Goal: Task Accomplishment & Management: Manage account settings

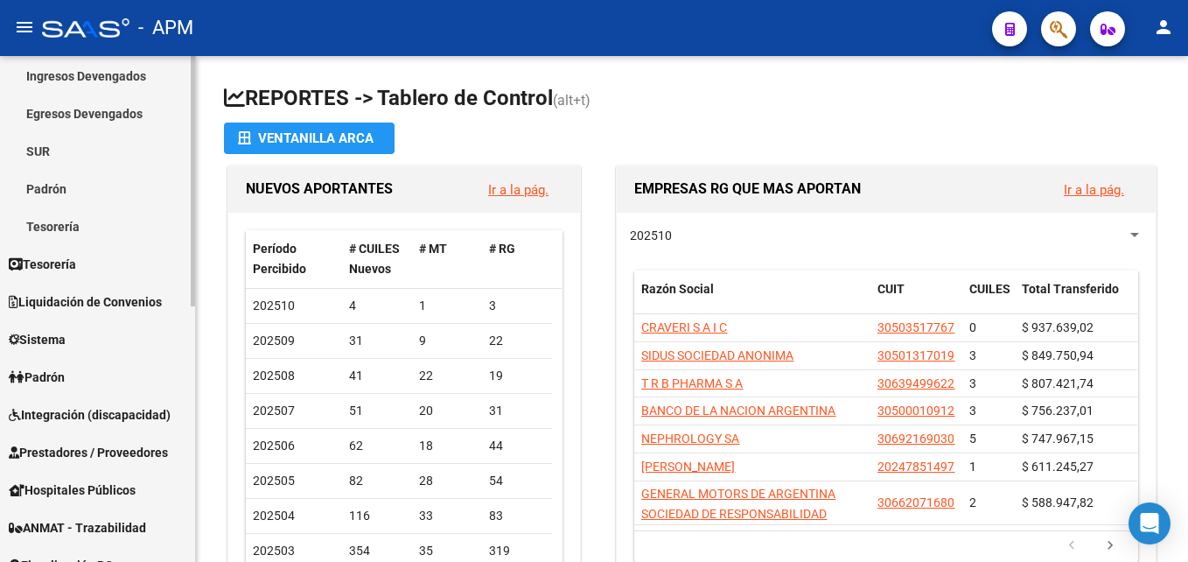
scroll to position [263, 0]
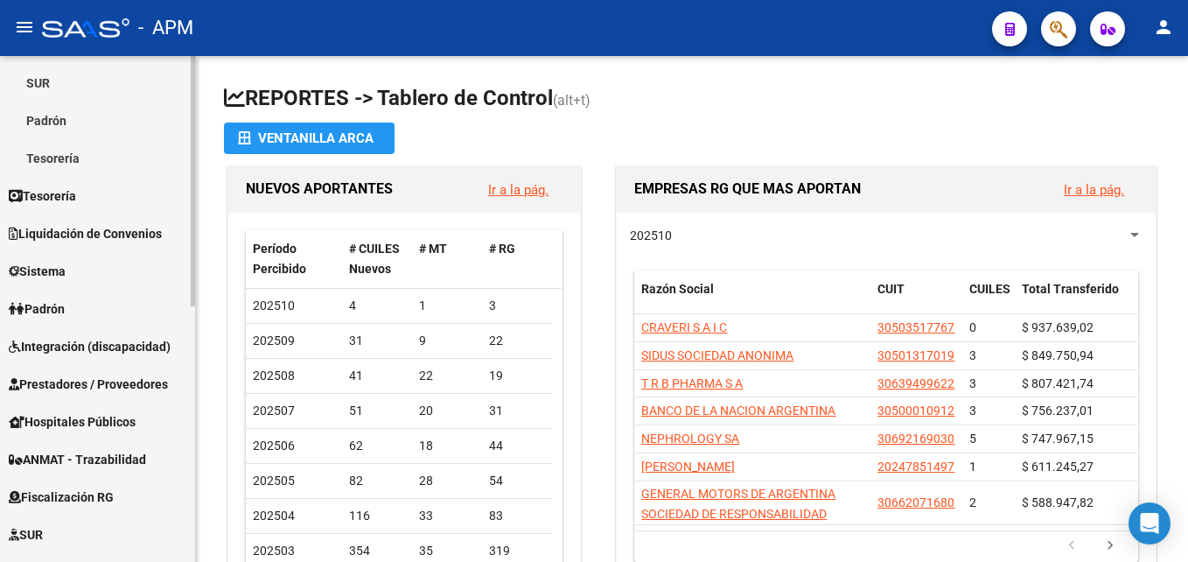
click at [92, 337] on span "Integración (discapacidad)" at bounding box center [90, 346] width 162 height 19
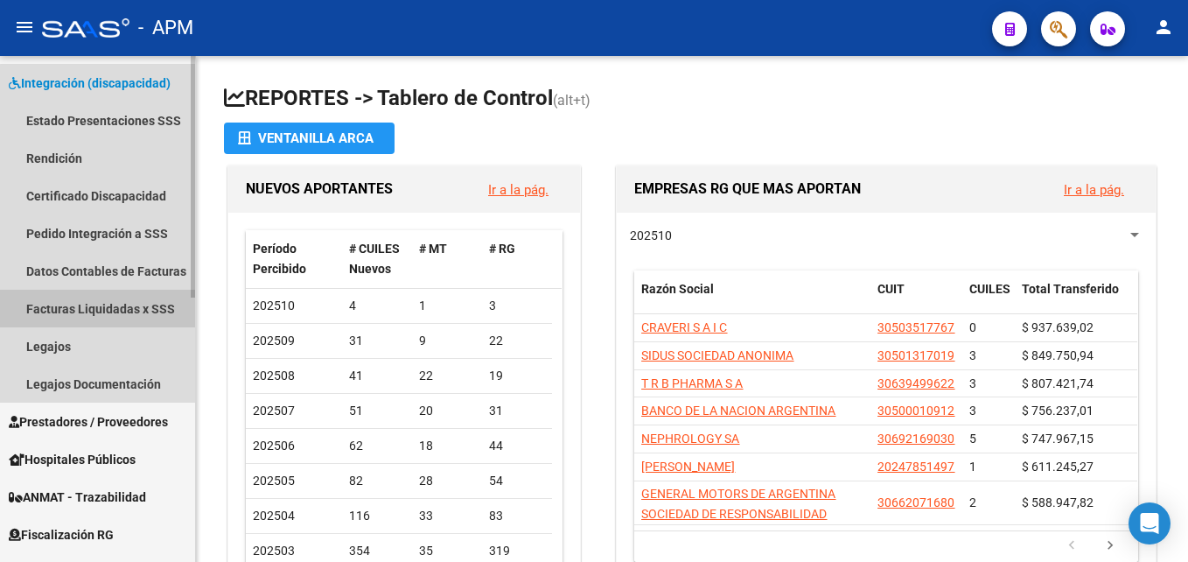
click at [129, 319] on link "Facturas Liquidadas x SSS" at bounding box center [97, 309] width 195 height 38
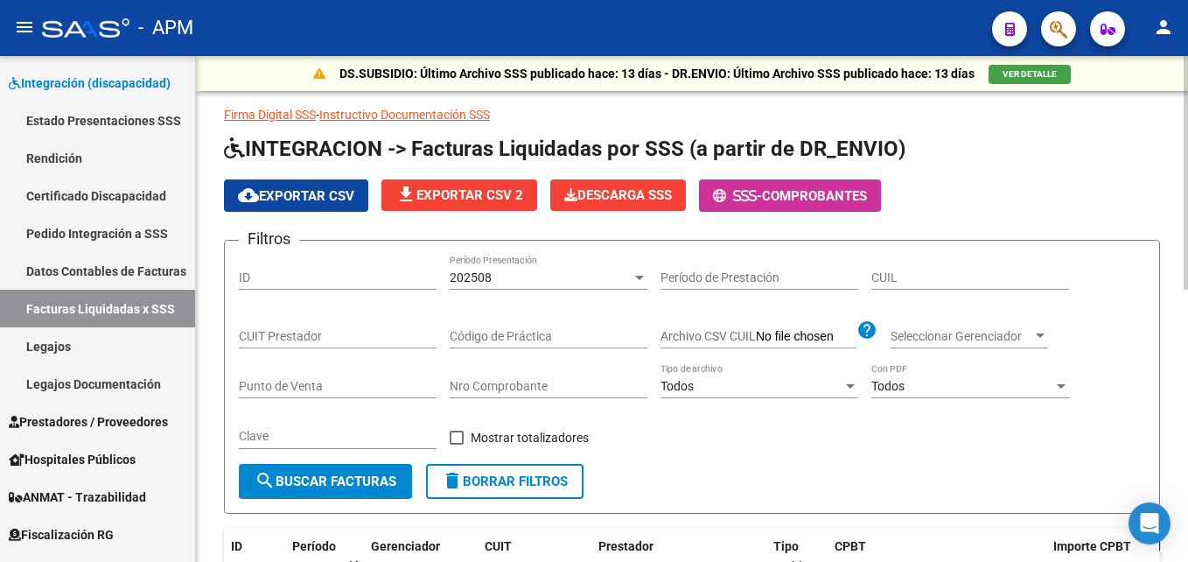
click at [322, 481] on span "search Buscar Facturas" at bounding box center [326, 481] width 142 height 16
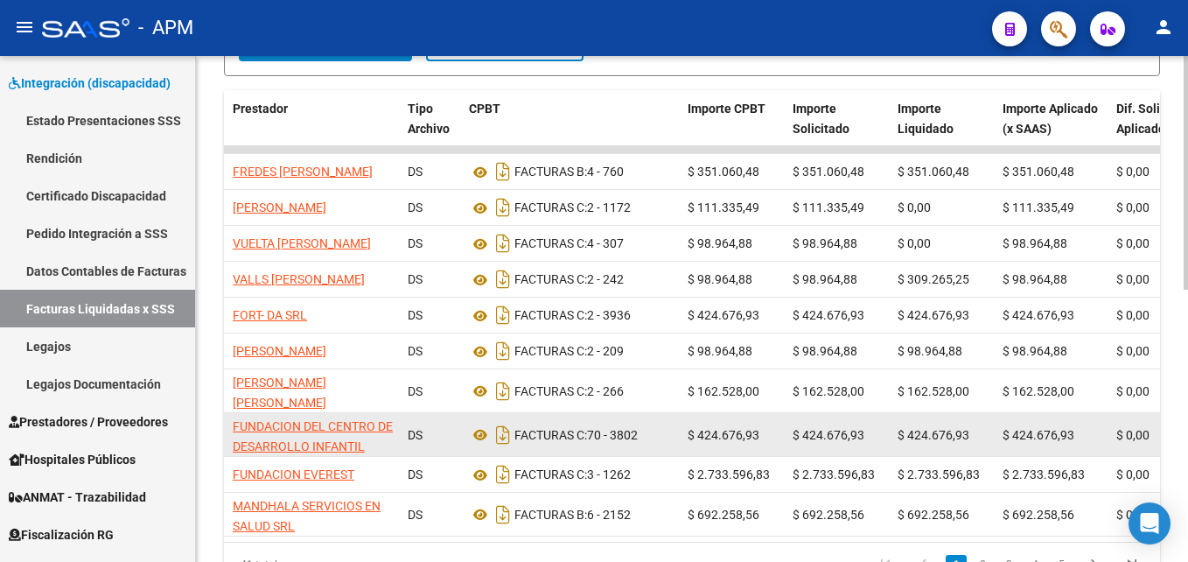
scroll to position [525, 0]
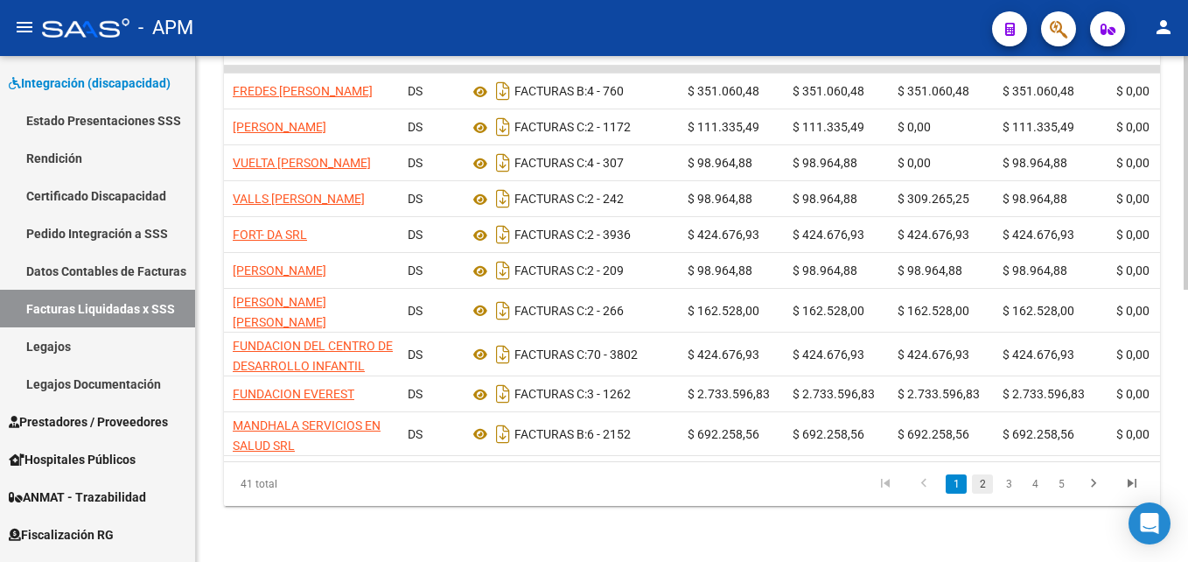
click at [984, 494] on link "2" at bounding box center [982, 483] width 21 height 19
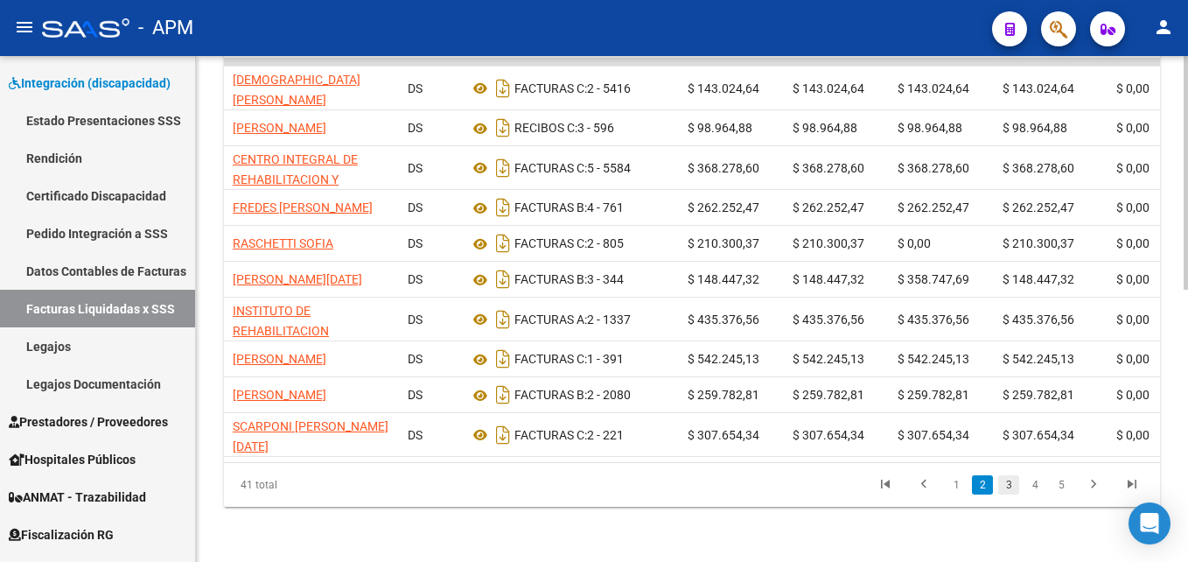
click at [1013, 494] on link "3" at bounding box center [1009, 484] width 21 height 19
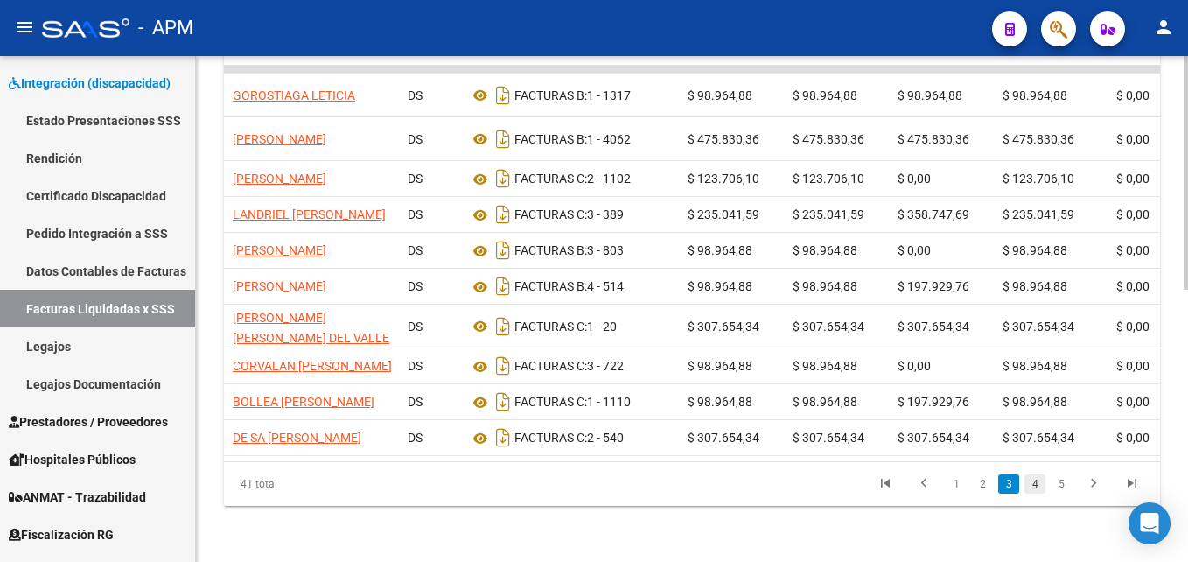
click at [1038, 494] on link "4" at bounding box center [1035, 483] width 21 height 19
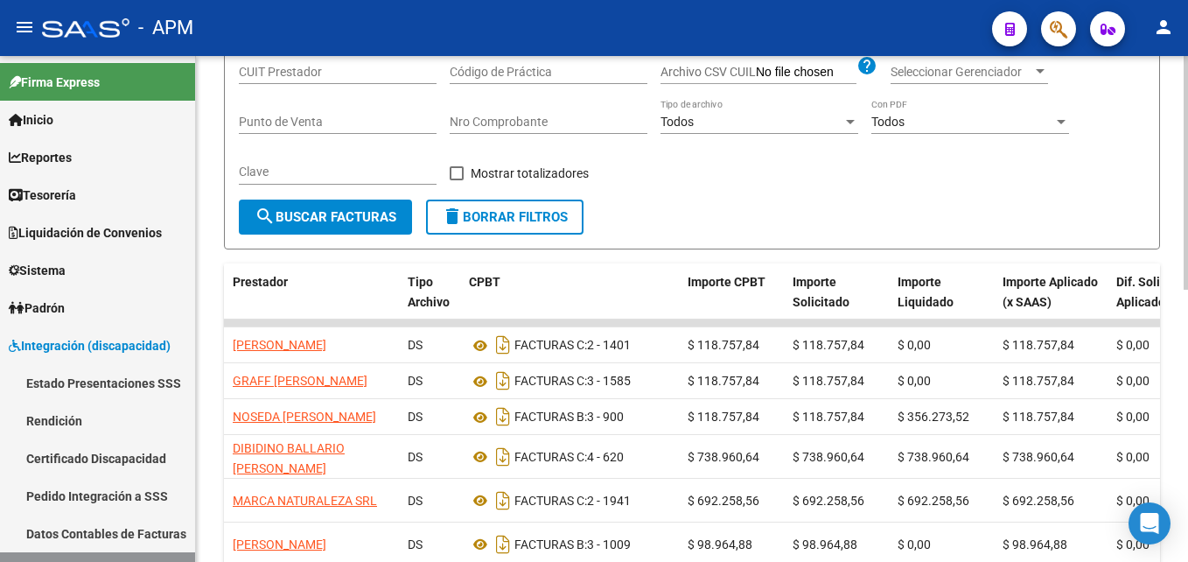
scroll to position [0, 0]
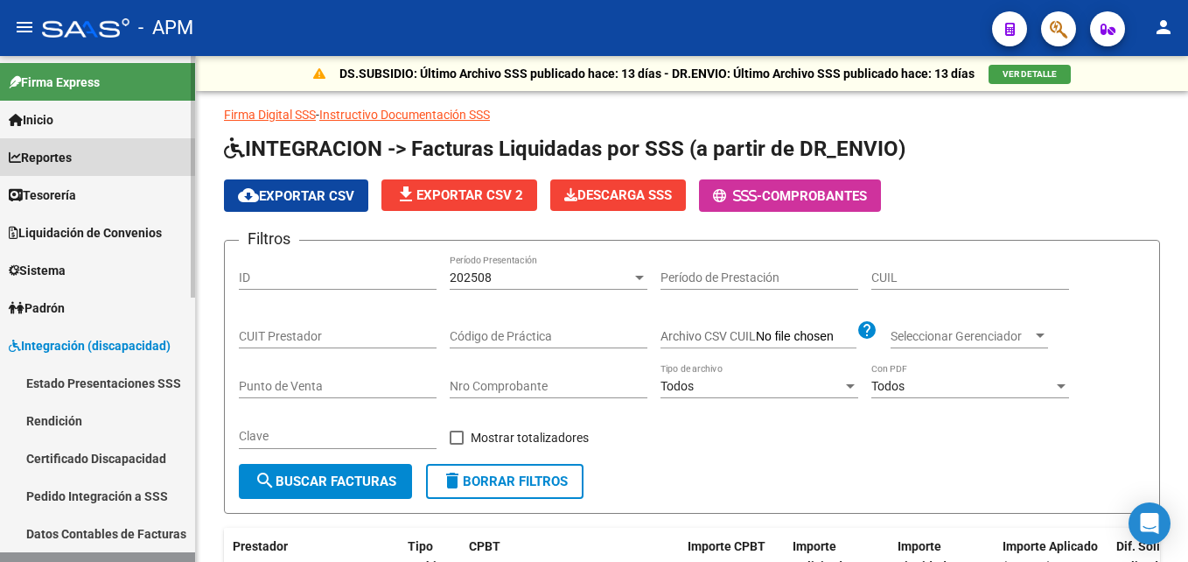
click at [72, 151] on span "Reportes" at bounding box center [40, 157] width 63 height 19
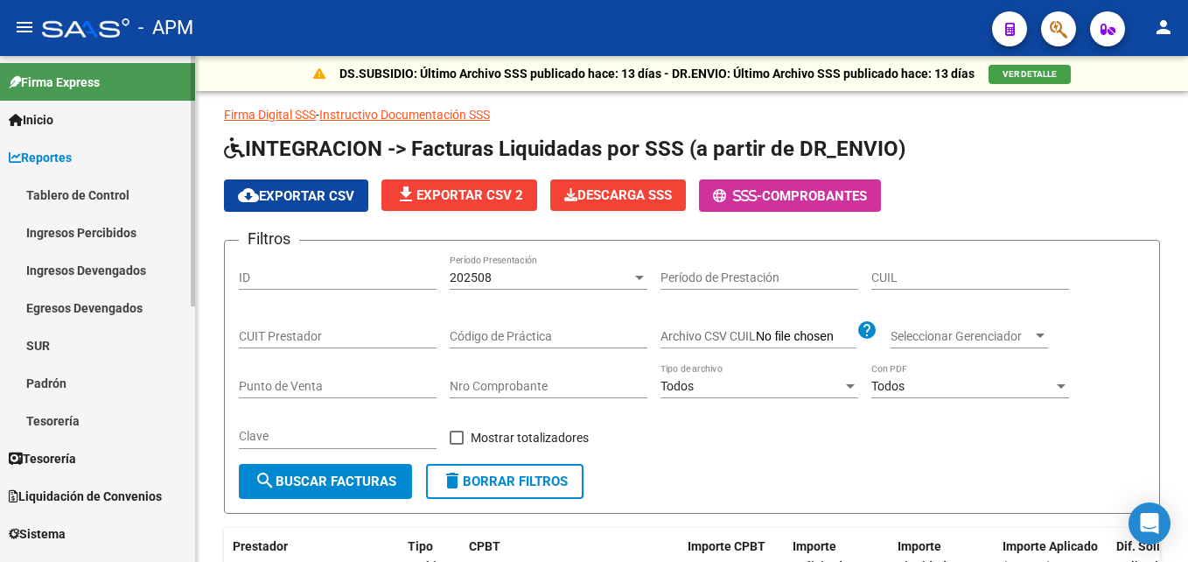
click at [82, 200] on link "Tablero de Control" at bounding box center [97, 195] width 195 height 38
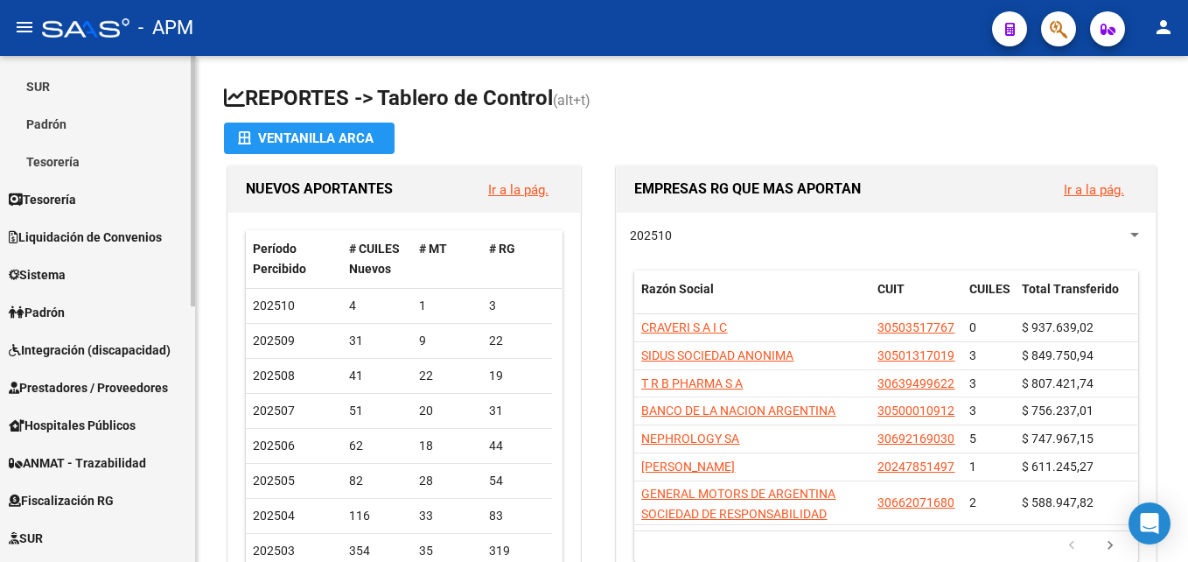
scroll to position [263, 0]
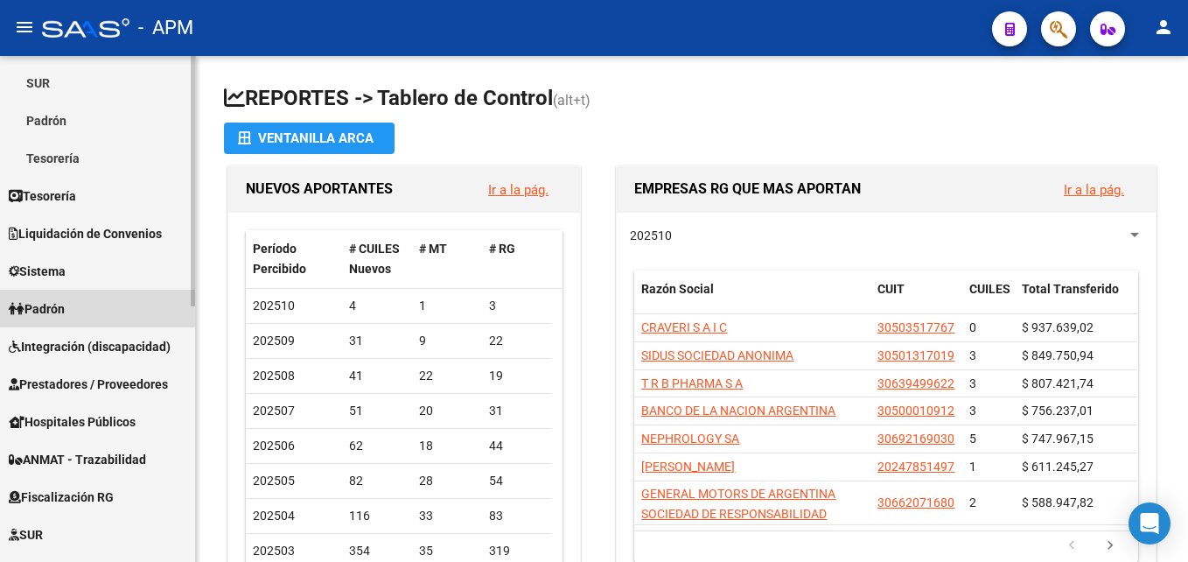
click at [122, 302] on link "Padrón" at bounding box center [97, 309] width 195 height 38
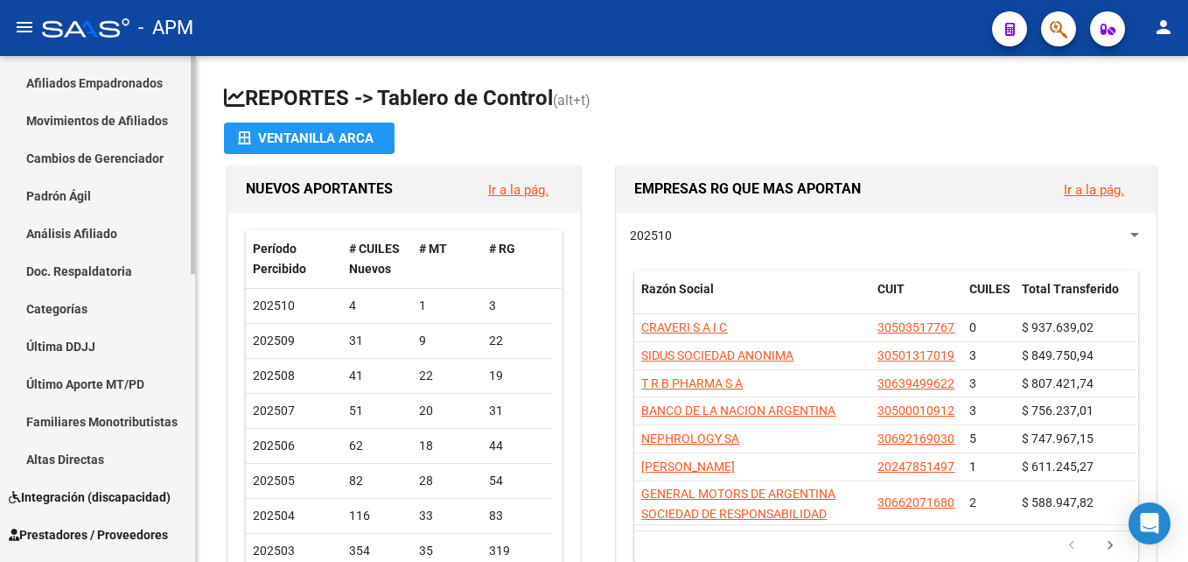
click at [135, 74] on link "Afiliados Empadronados" at bounding box center [97, 83] width 195 height 38
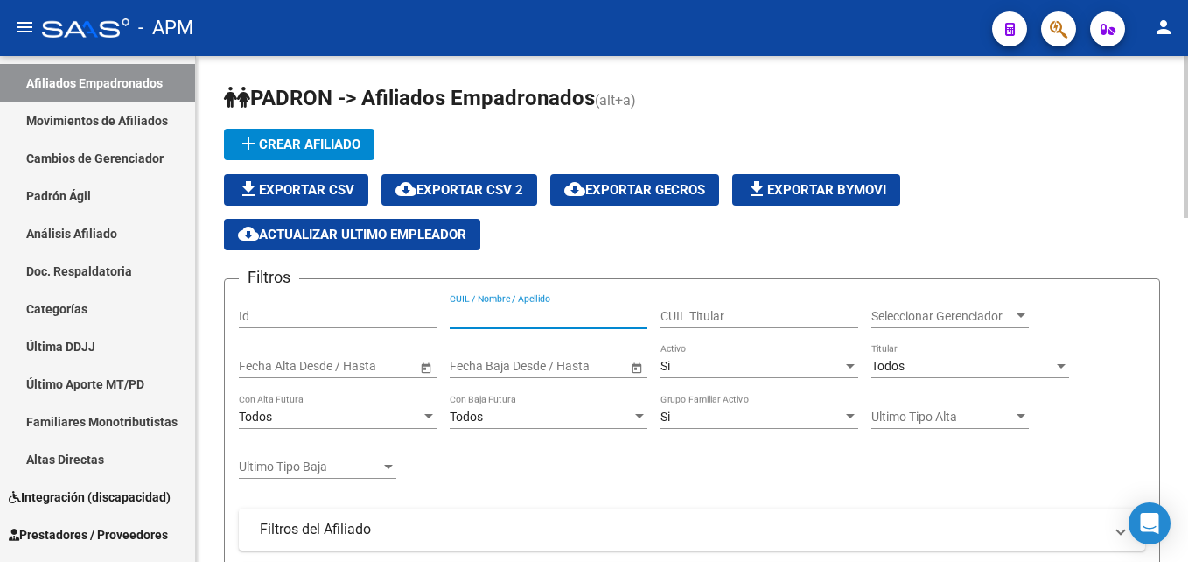
paste input "2023346080-0"
click at [524, 314] on input "2023346080-0" at bounding box center [549, 316] width 198 height 15
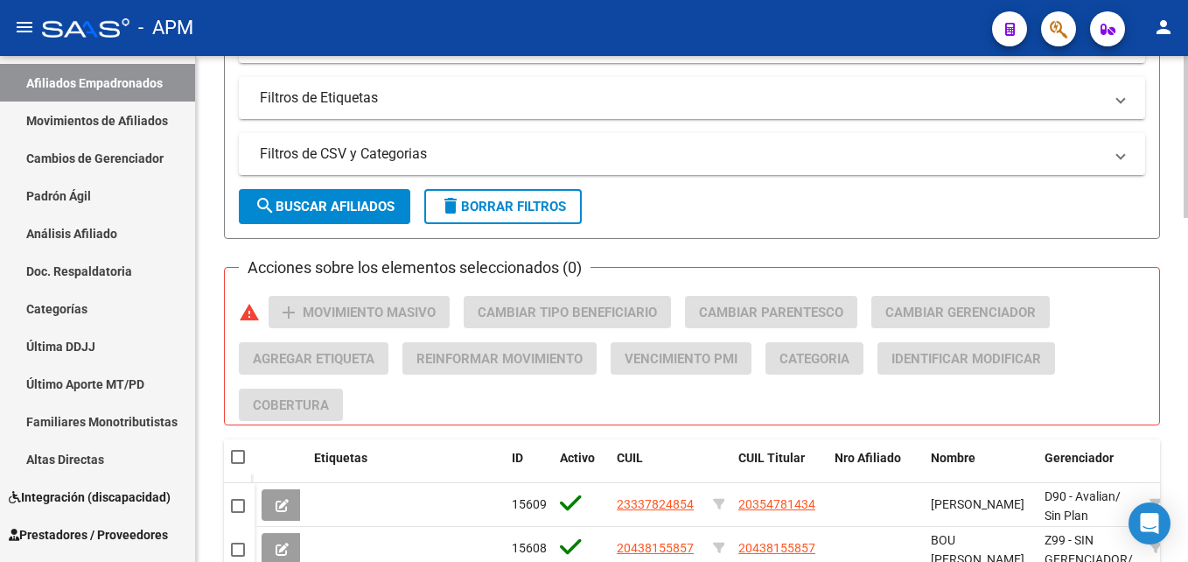
scroll to position [613, 0]
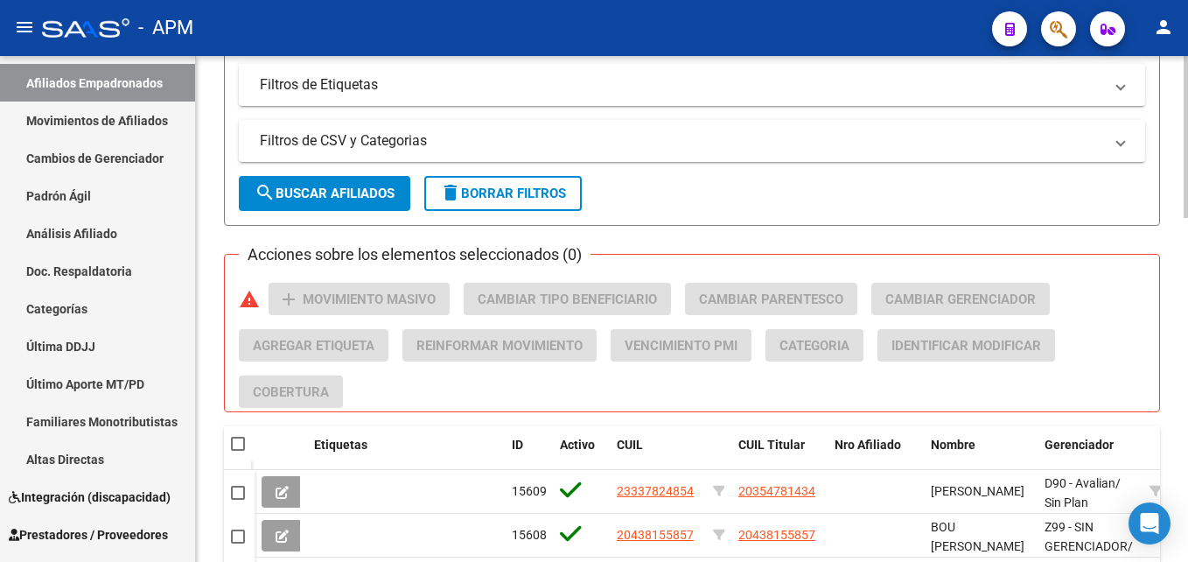
type input "20233460800"
click at [357, 203] on button "search Buscar Afiliados" at bounding box center [325, 193] width 172 height 35
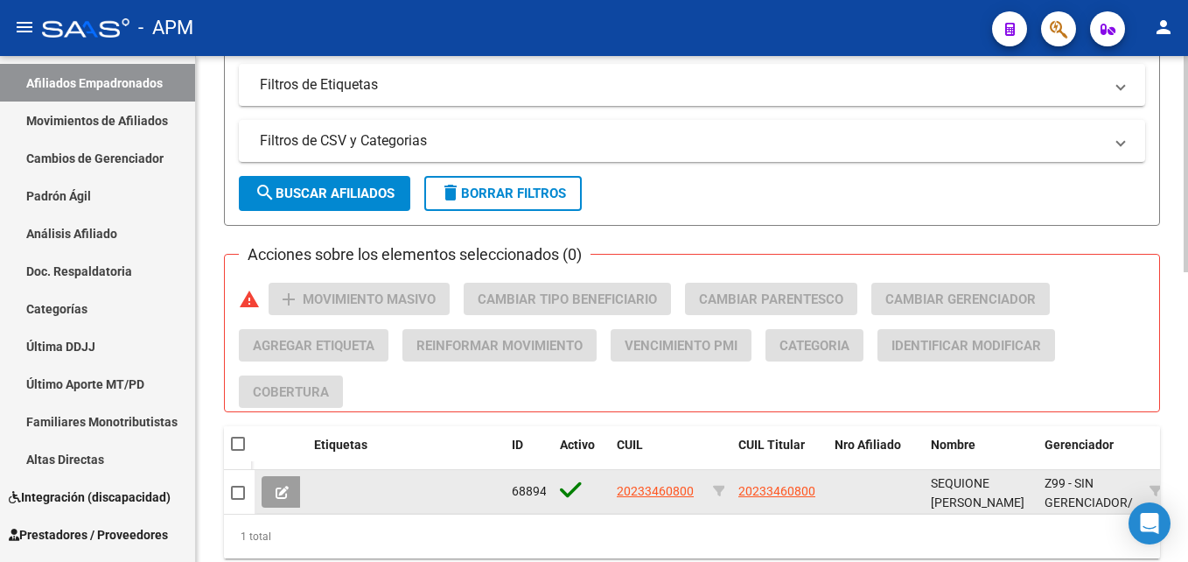
click at [283, 501] on button at bounding box center [282, 492] width 41 height 32
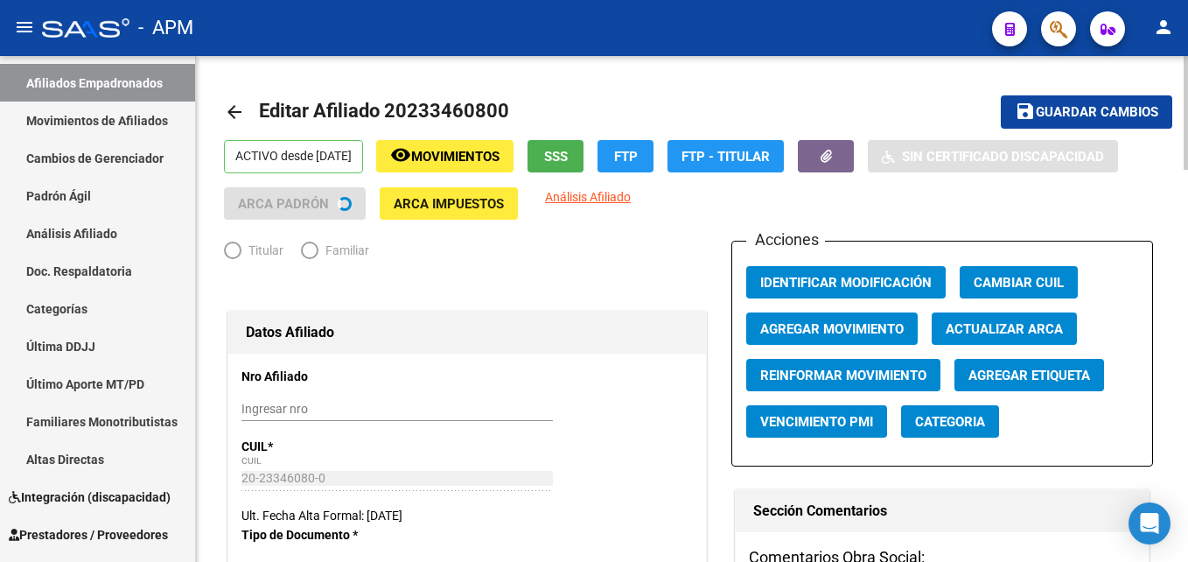
radio input "true"
type input "20-23346080-0"
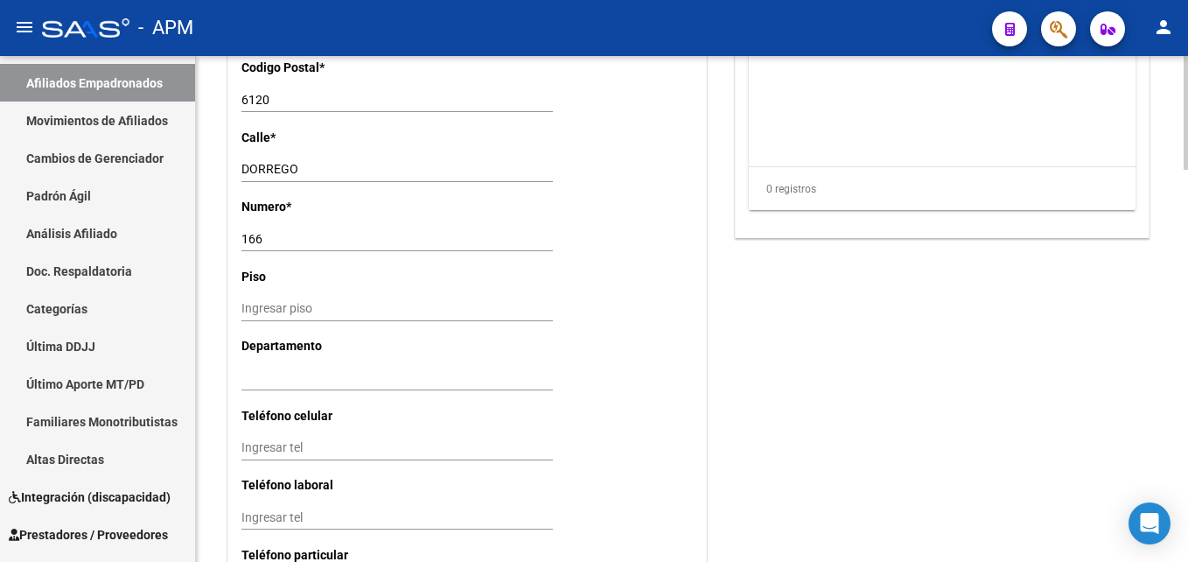
scroll to position [1747, 0]
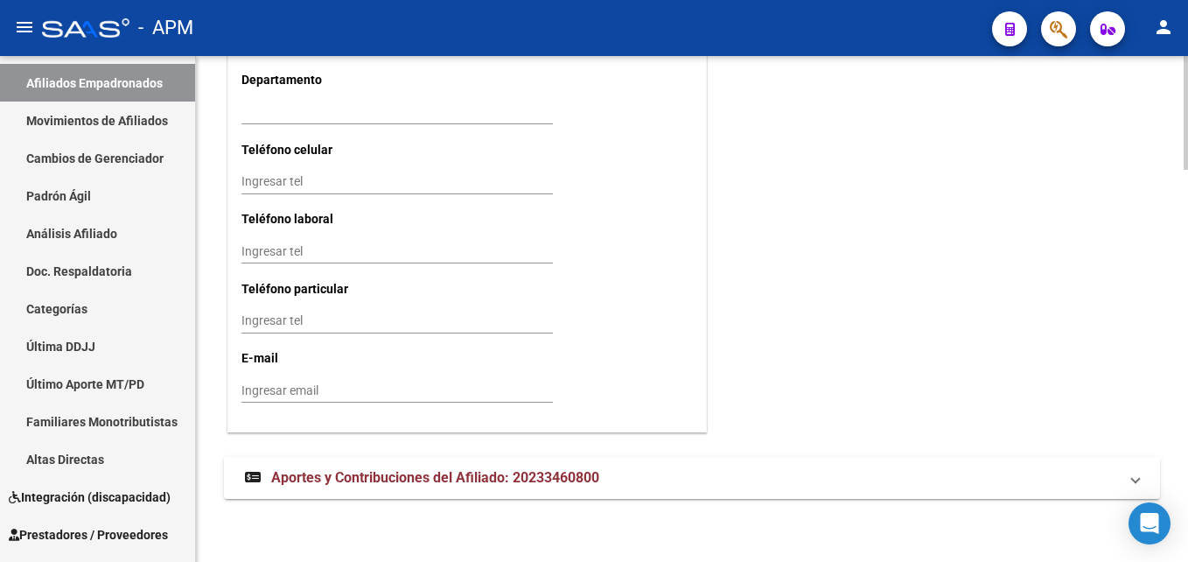
click at [850, 469] on mat-panel-title "Aportes y Contribuciones del Afiliado: 20233460800" at bounding box center [681, 477] width 873 height 19
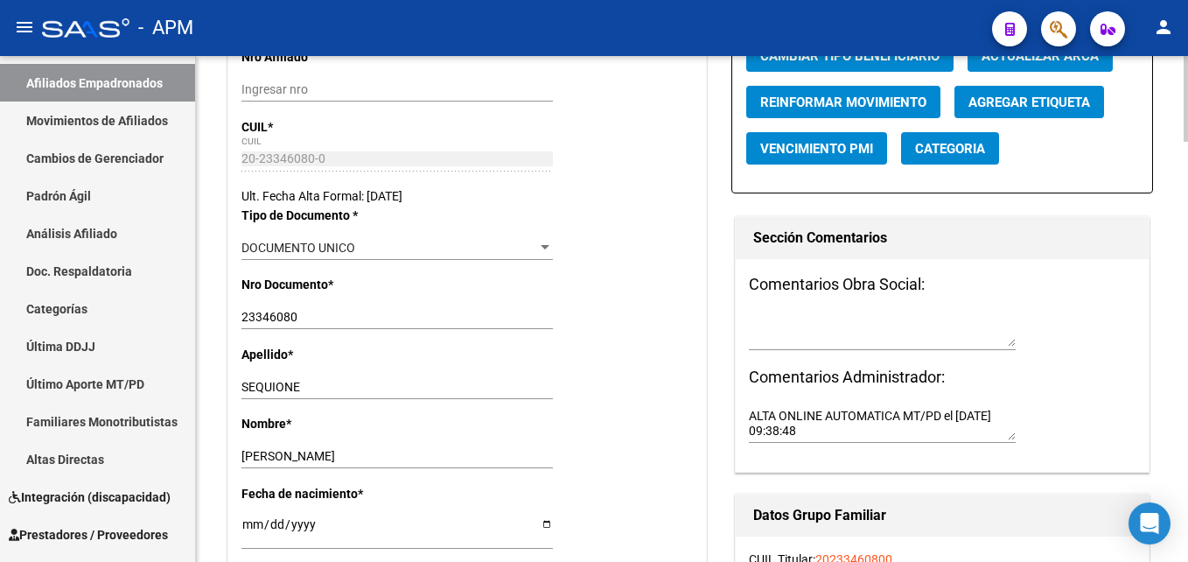
scroll to position [0, 0]
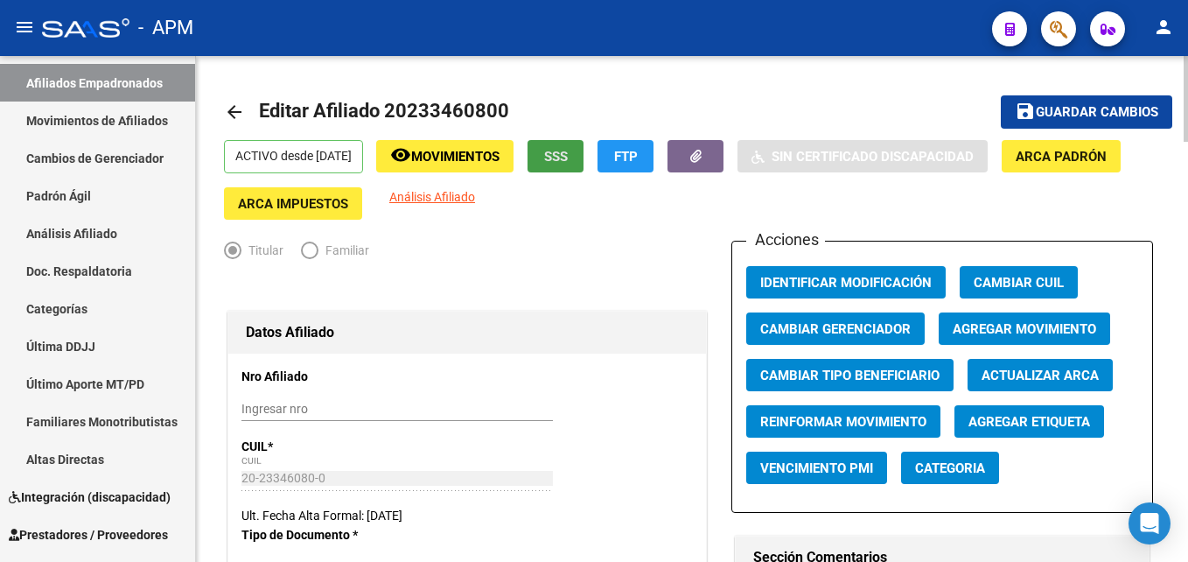
click at [584, 144] on button "SSS" at bounding box center [556, 156] width 56 height 32
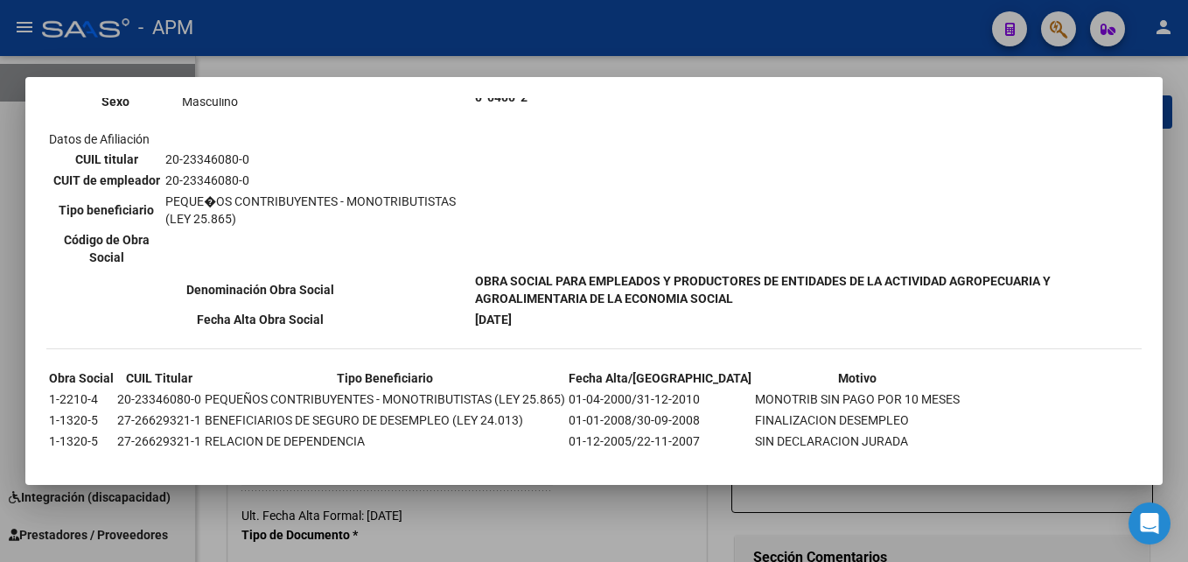
scroll to position [287, 0]
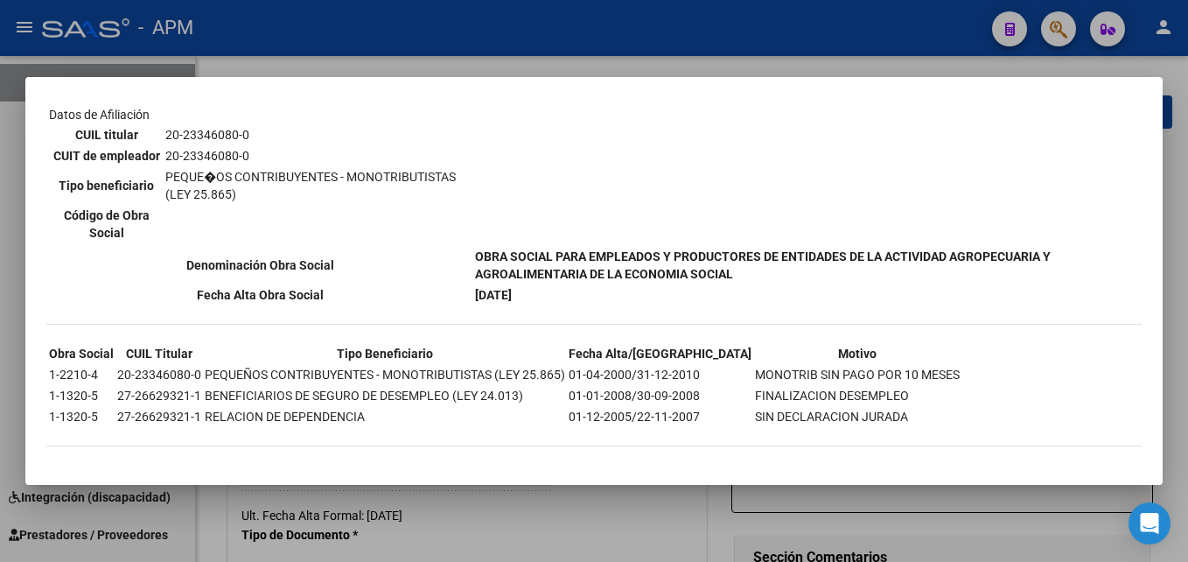
click at [558, 517] on div at bounding box center [594, 281] width 1188 height 562
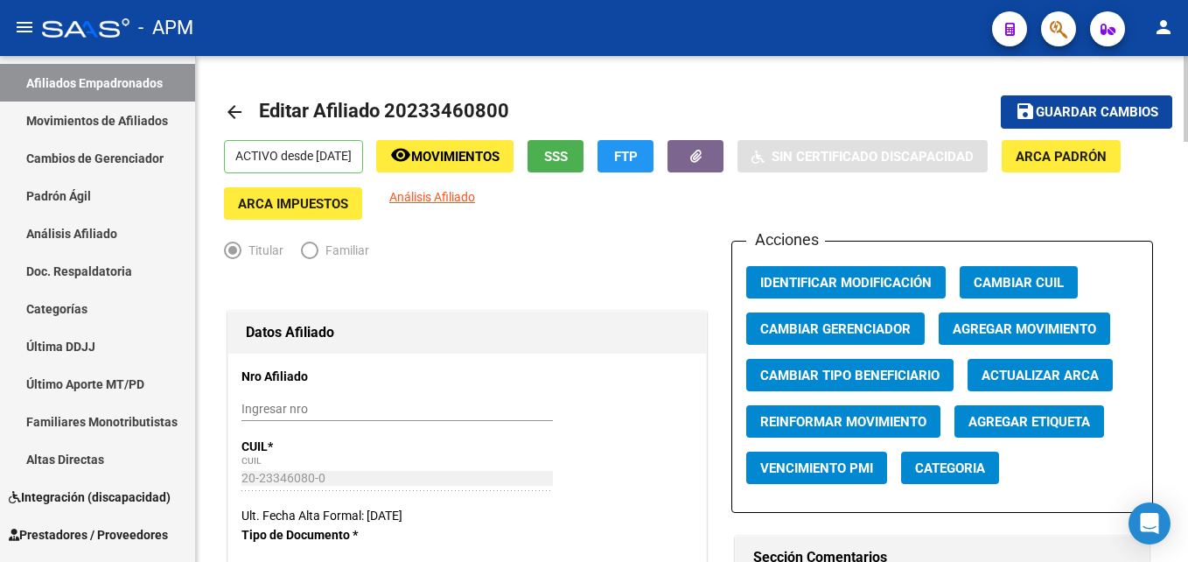
click at [478, 150] on span "Movimientos" at bounding box center [455, 157] width 88 height 16
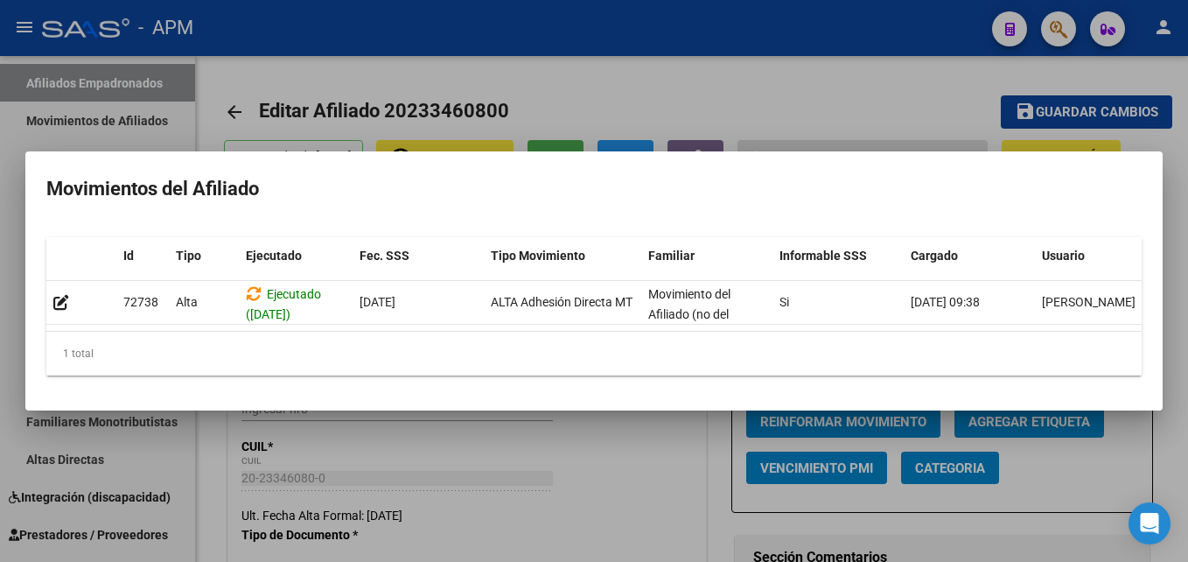
scroll to position [0, 25]
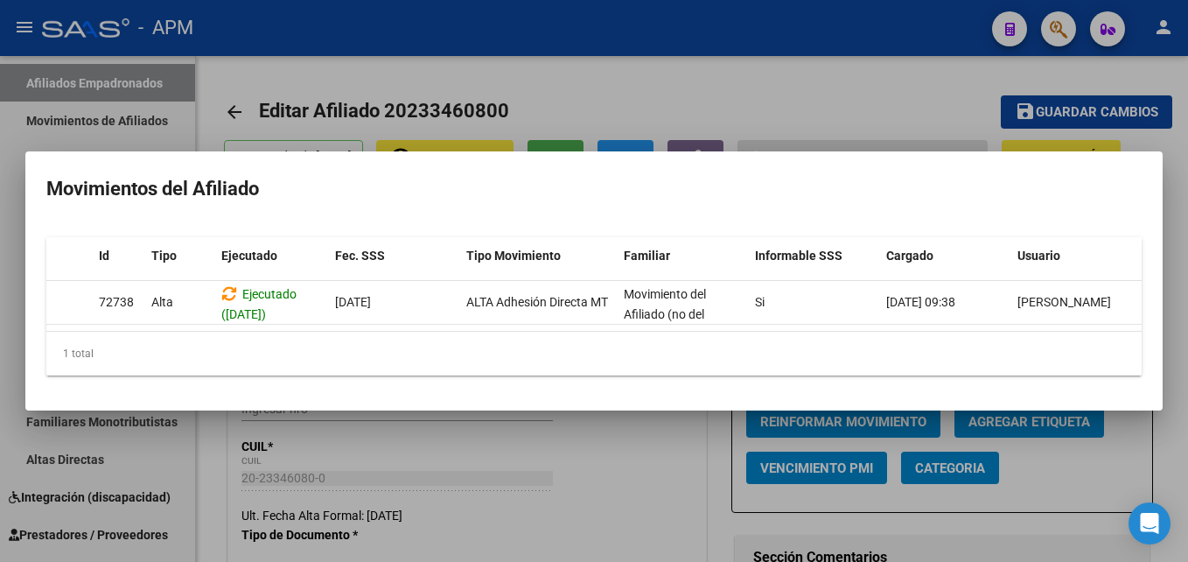
click at [676, 444] on div at bounding box center [594, 281] width 1188 height 562
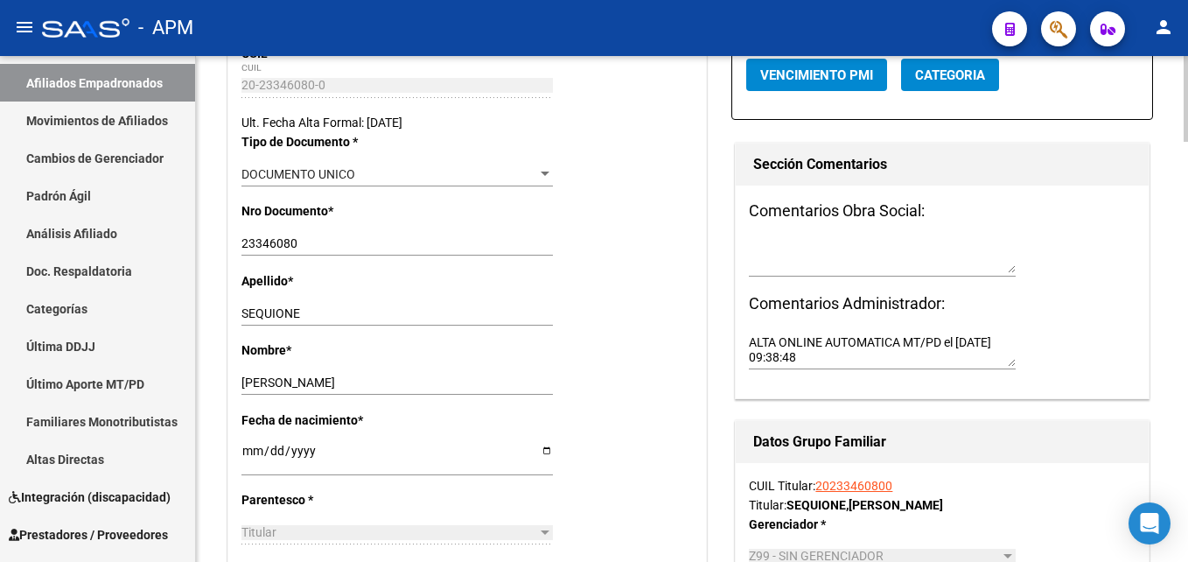
scroll to position [40, 0]
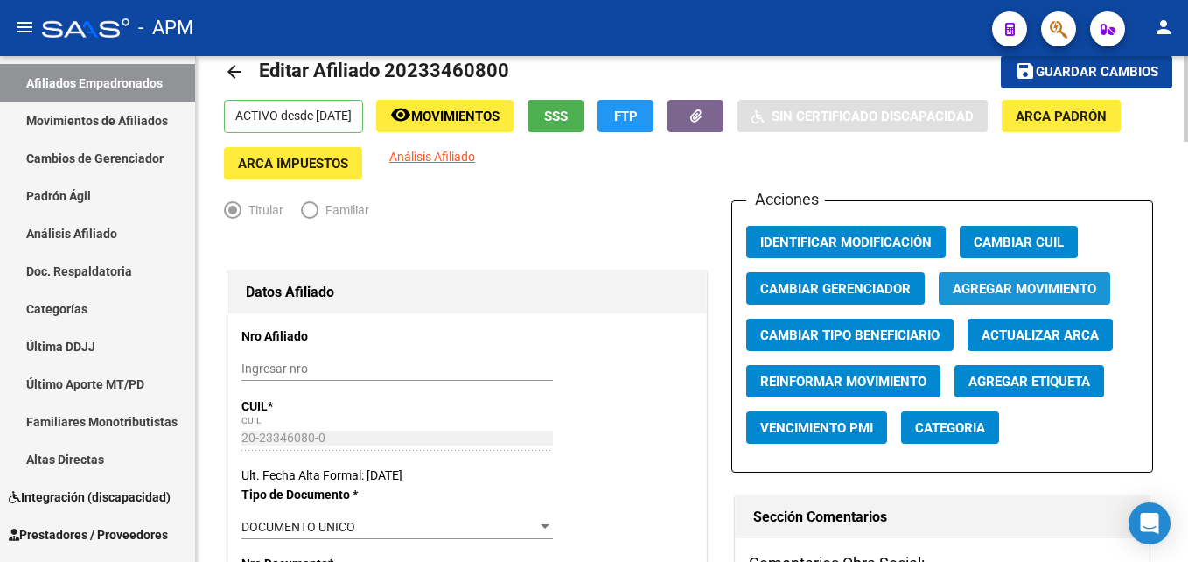
click at [1019, 290] on span "Agregar Movimiento" at bounding box center [1025, 289] width 144 height 16
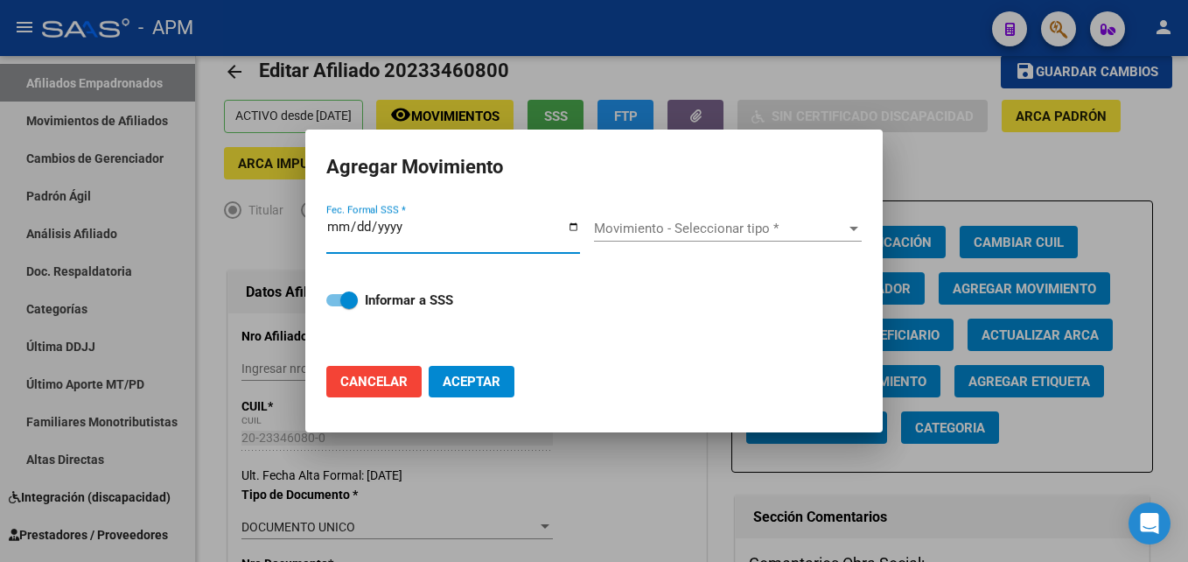
click at [332, 228] on input "Fec. Formal SSS *" at bounding box center [453, 234] width 254 height 28
click at [364, 228] on input "Fec. Formal SSS *" at bounding box center [453, 234] width 254 height 28
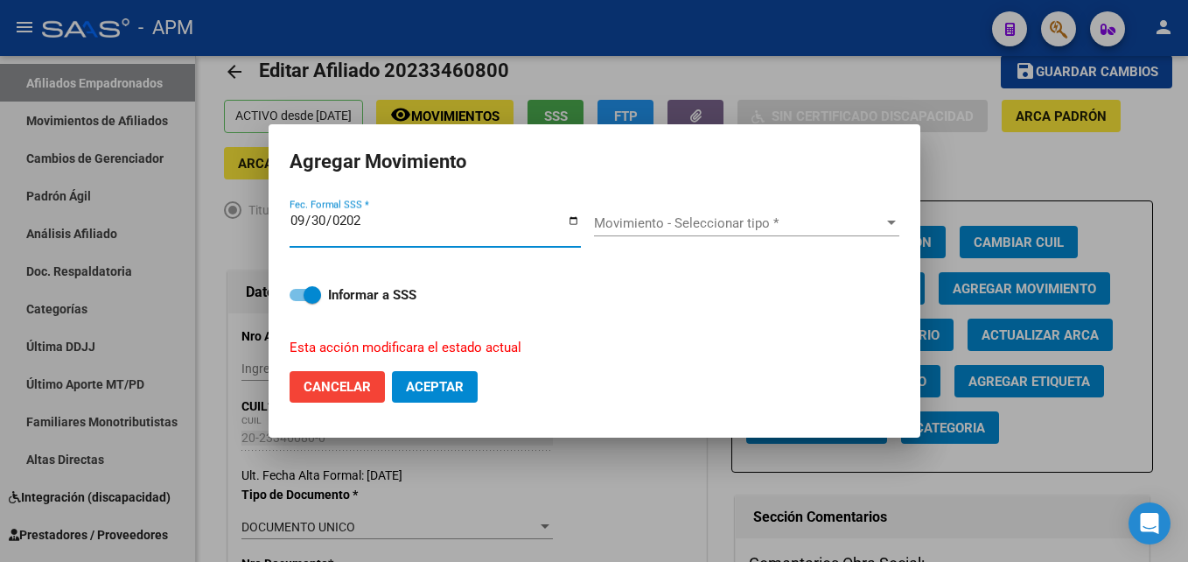
type input "[DATE]"
click at [843, 230] on span "Movimiento - Seleccionar tipo *" at bounding box center [739, 223] width 290 height 16
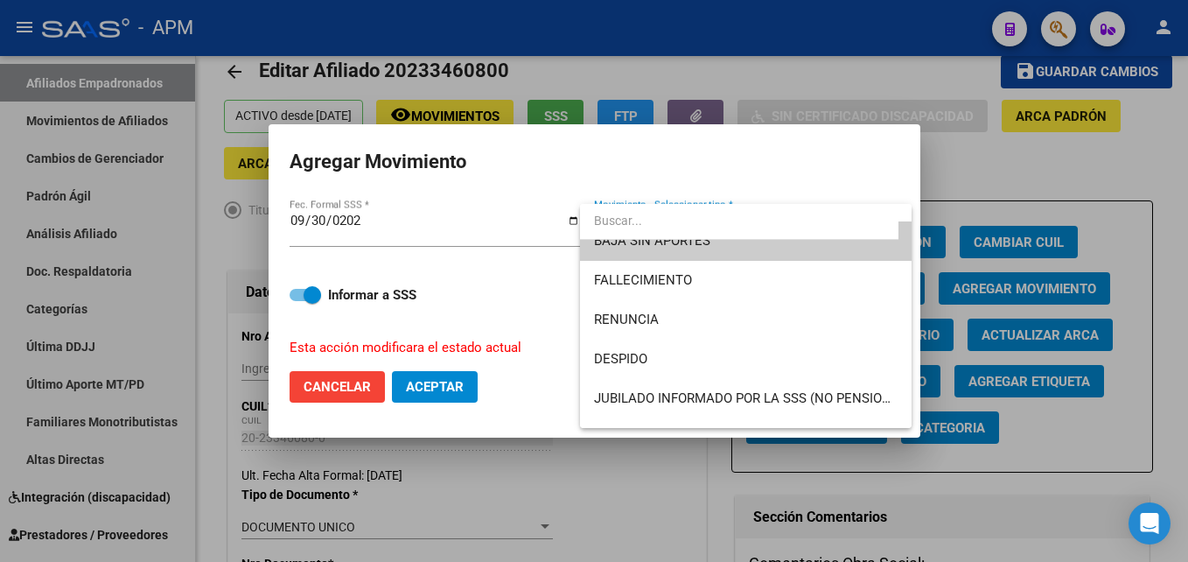
scroll to position [0, 0]
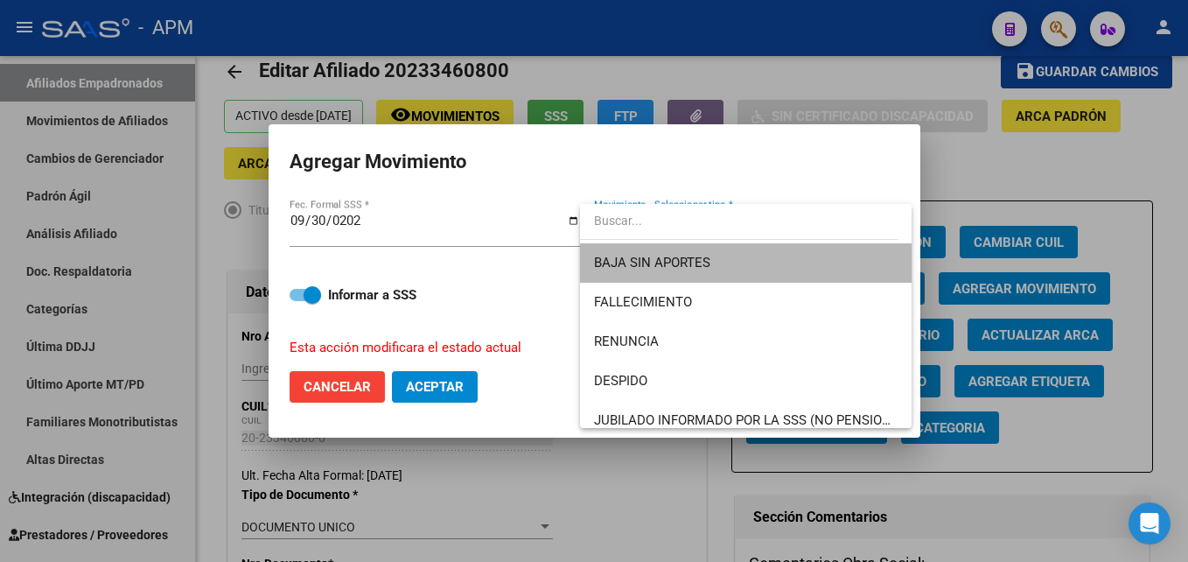
click at [749, 258] on span "BAJA SIN APORTES" at bounding box center [746, 262] width 304 height 39
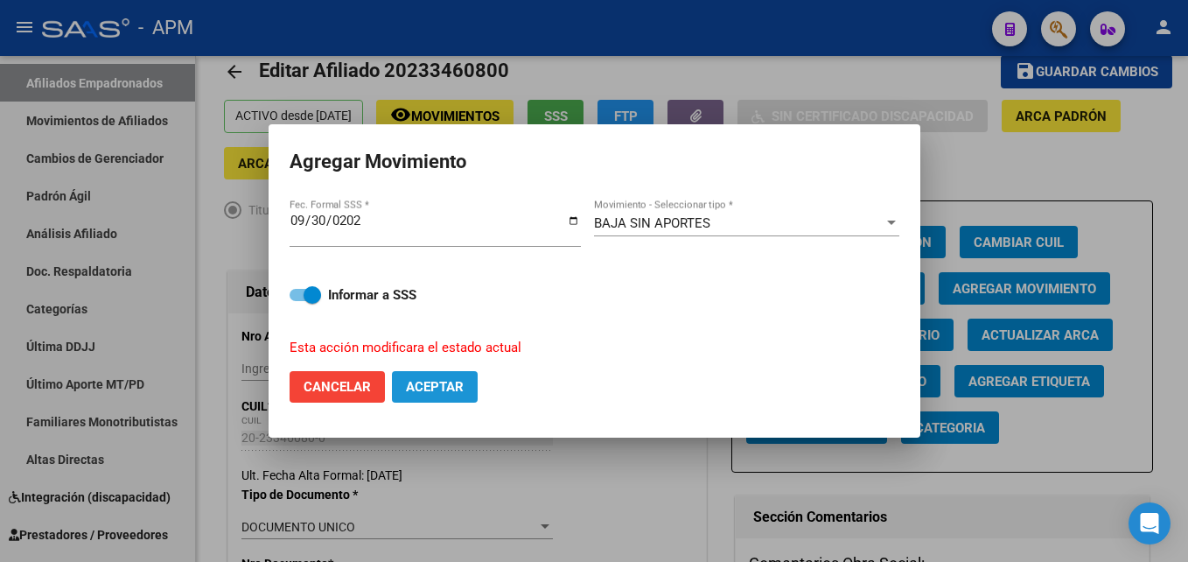
click at [461, 382] on span "Aceptar" at bounding box center [435, 387] width 58 height 16
checkbox input "false"
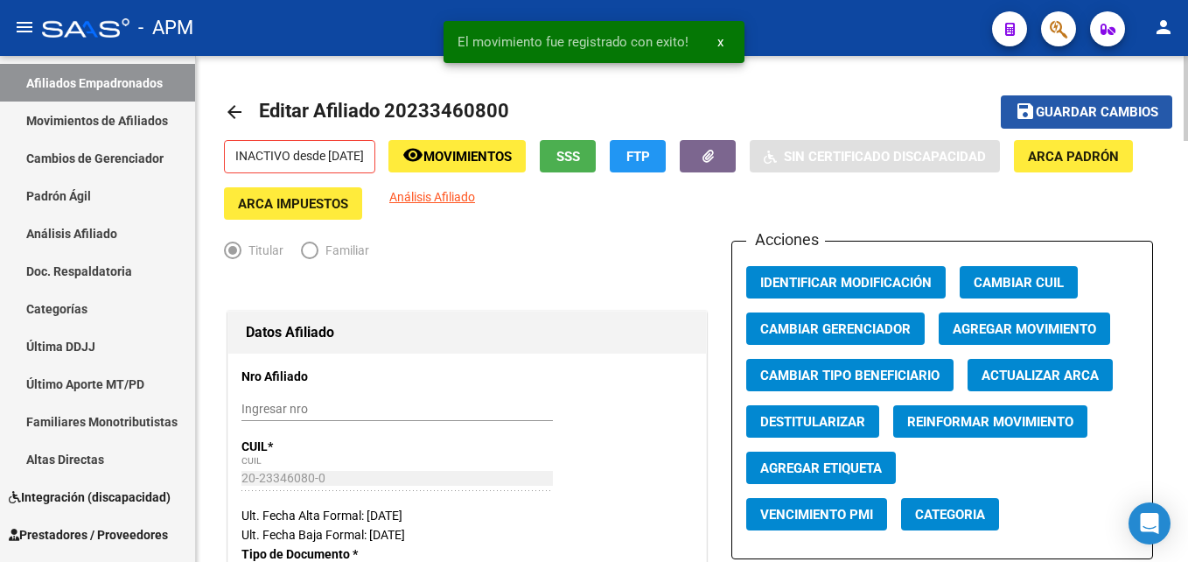
click at [1050, 108] on span "Guardar cambios" at bounding box center [1097, 113] width 123 height 16
click at [228, 107] on mat-icon "arrow_back" at bounding box center [234, 112] width 21 height 21
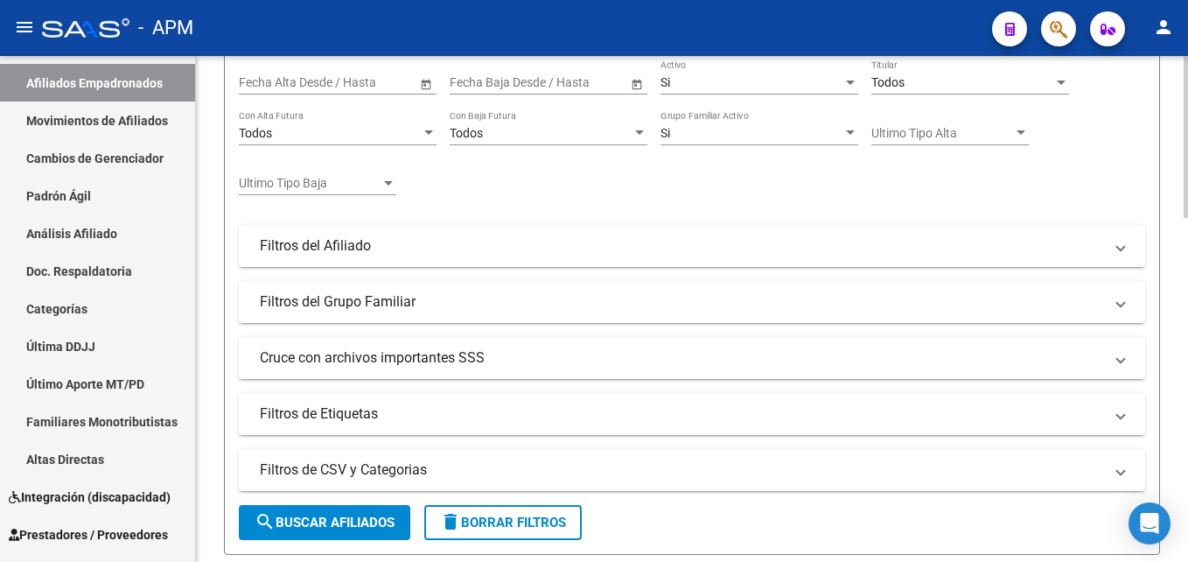
scroll to position [175, 0]
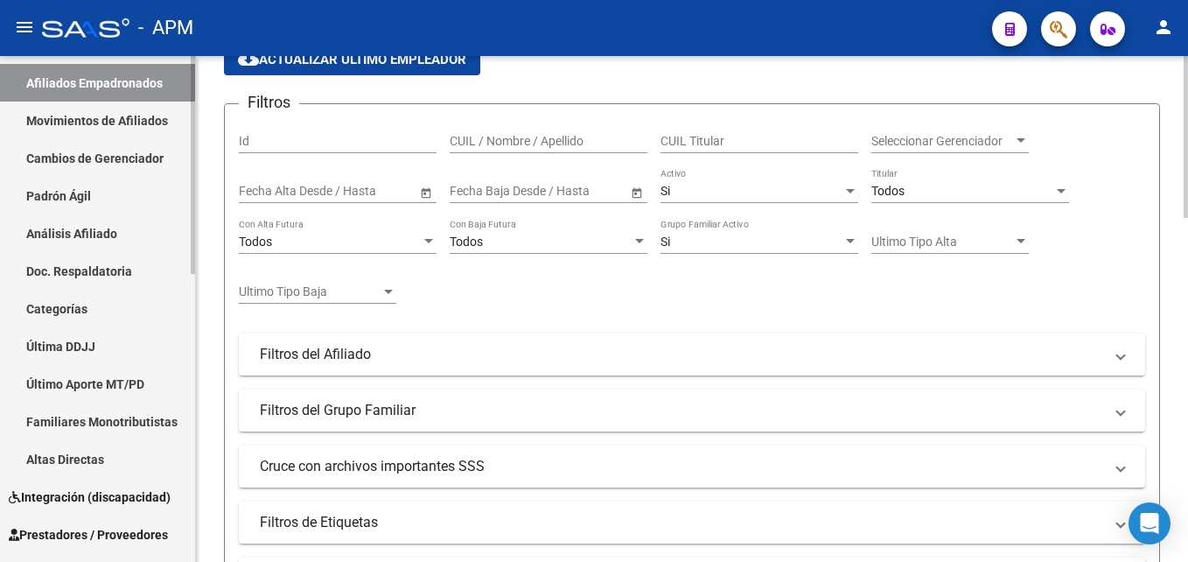
click at [94, 123] on link "Movimientos de Afiliados" at bounding box center [97, 121] width 195 height 38
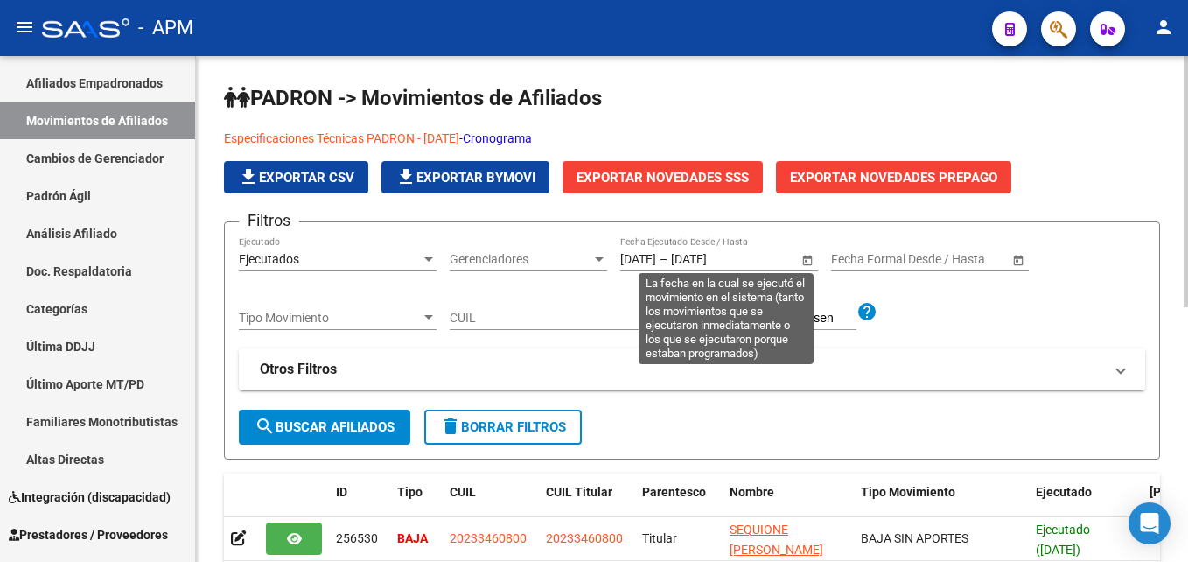
click at [802, 261] on span "Open calendar" at bounding box center [808, 260] width 42 height 42
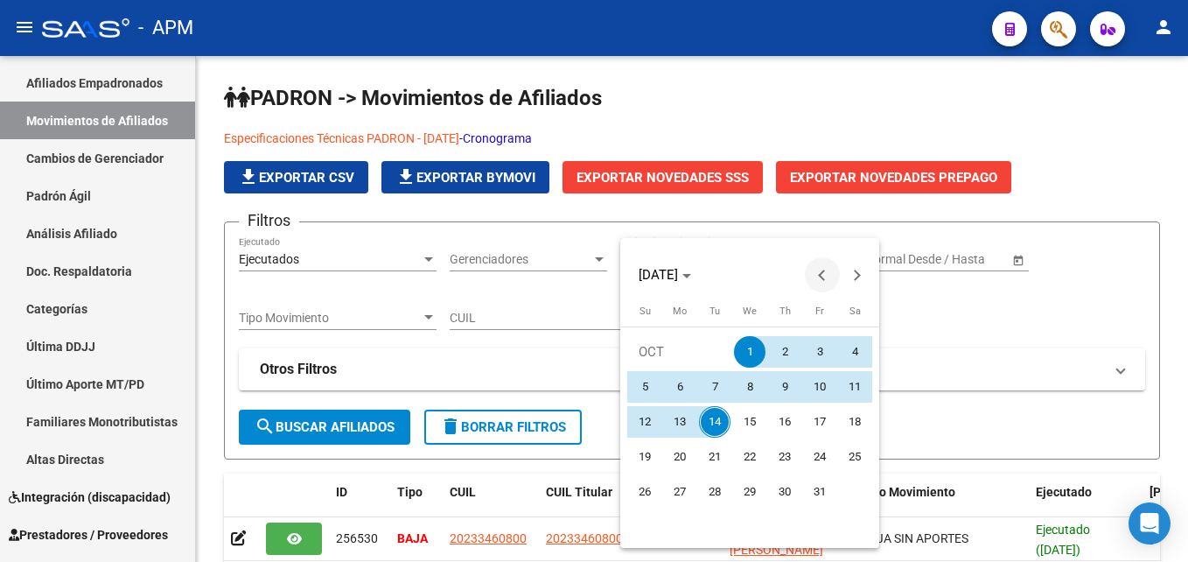
click at [820, 273] on button "Previous month" at bounding box center [822, 274] width 35 height 35
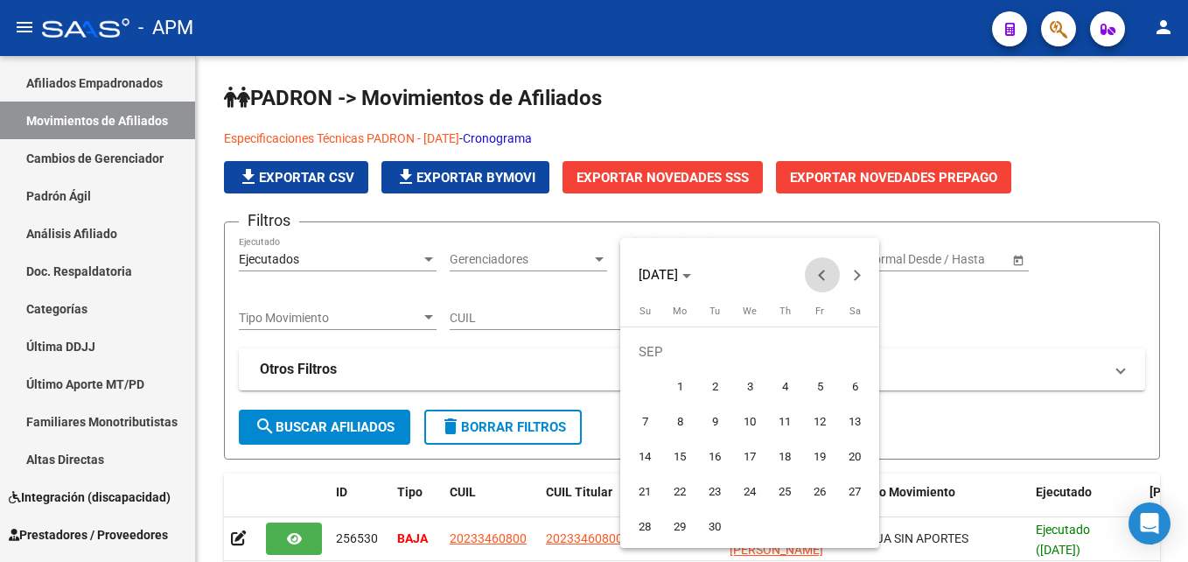
click at [823, 272] on button "Previous month" at bounding box center [822, 274] width 35 height 35
click at [809, 347] on span "1" at bounding box center [820, 352] width 32 height 32
type input "[DATE]"
click at [851, 285] on span "Next month" at bounding box center [857, 274] width 35 height 35
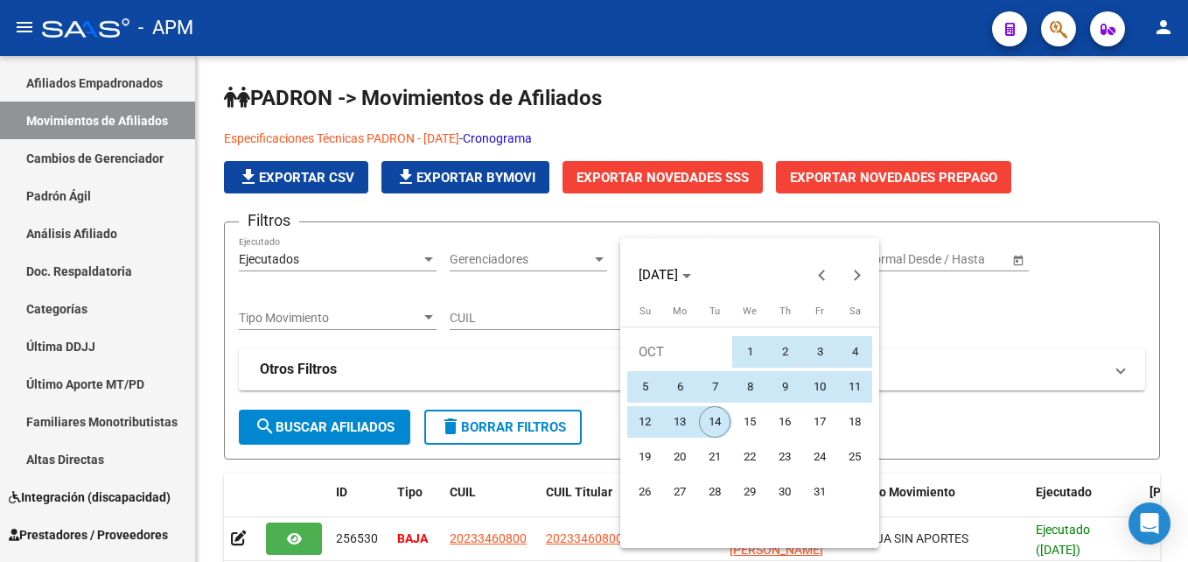
click at [721, 427] on span "14" at bounding box center [715, 422] width 32 height 32
type input "[DATE]"
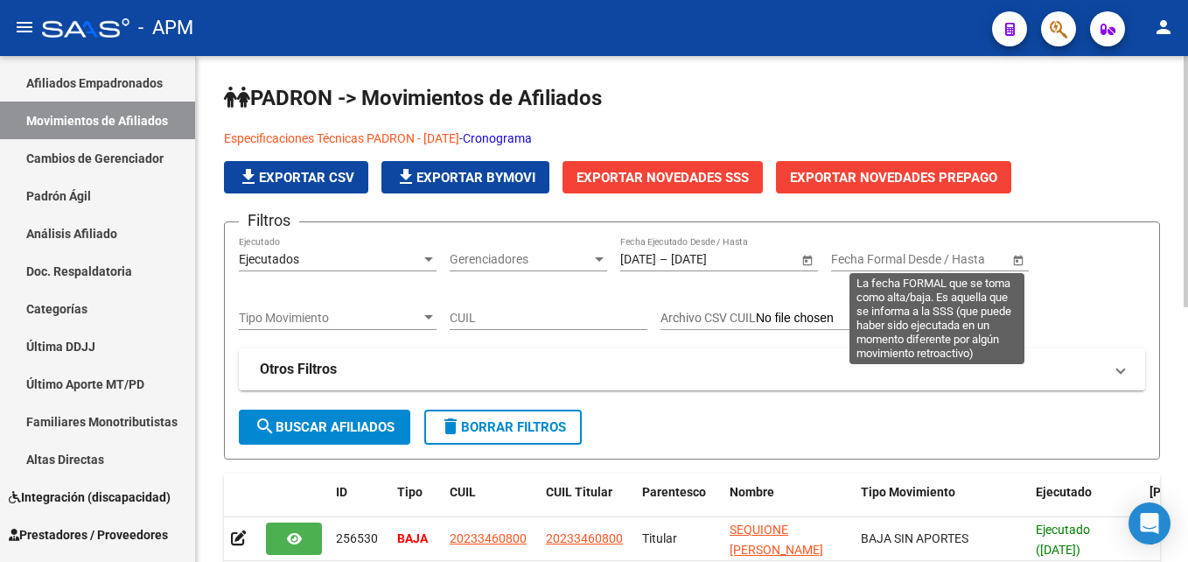
click at [1017, 260] on span "Open calendar" at bounding box center [1019, 260] width 42 height 42
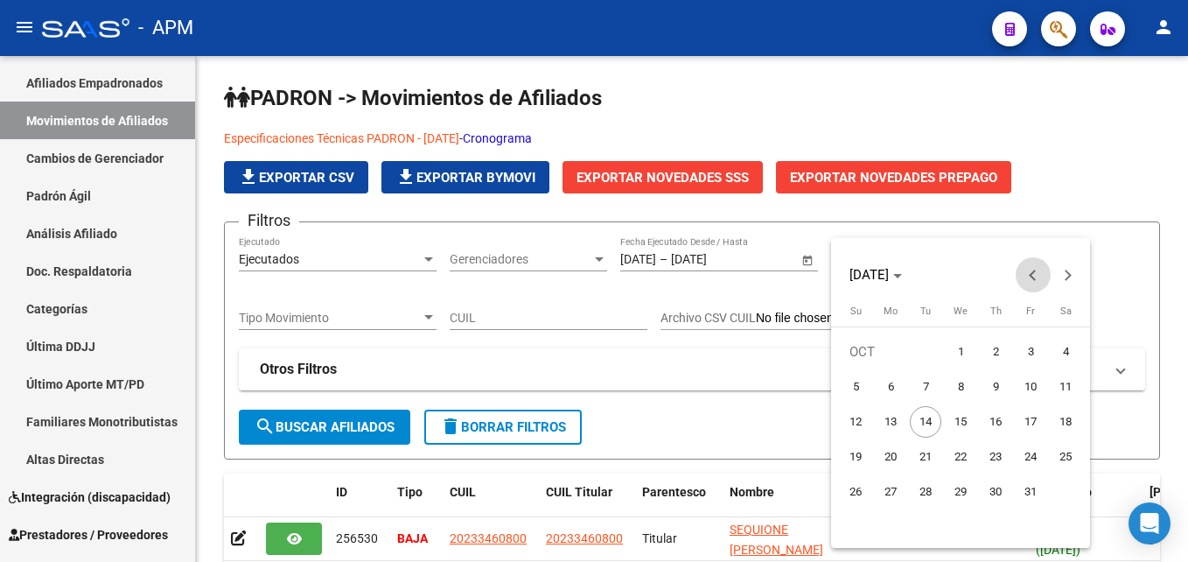
click at [1032, 280] on span "Previous month" at bounding box center [1033, 274] width 35 height 35
click at [890, 384] on span "1" at bounding box center [891, 387] width 32 height 32
type input "[DATE]"
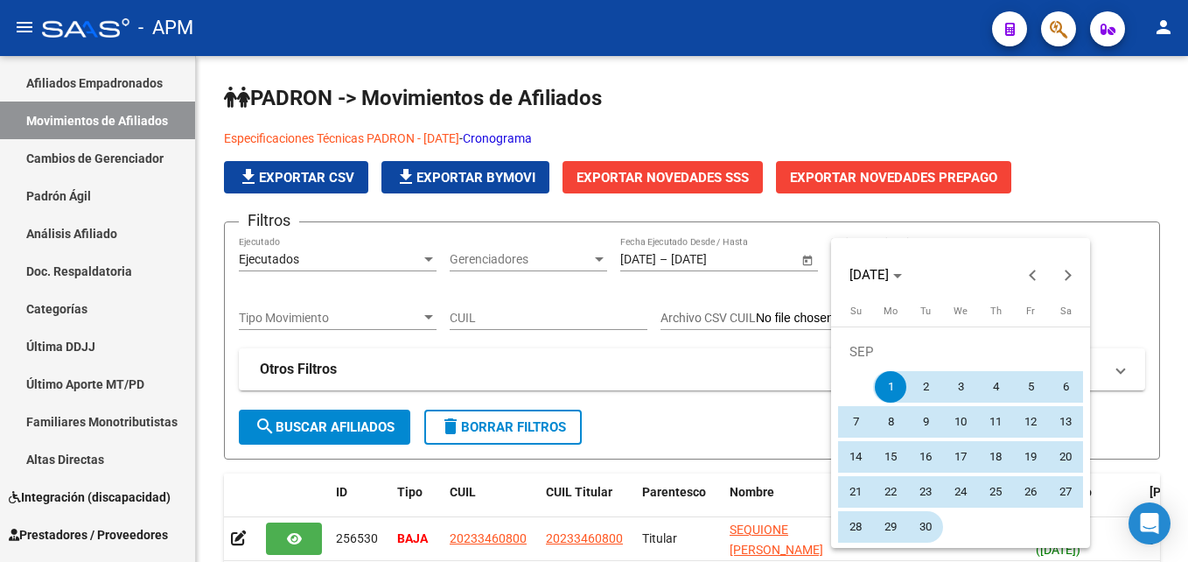
click at [918, 523] on span "30" at bounding box center [926, 527] width 32 height 32
type input "[DATE]"
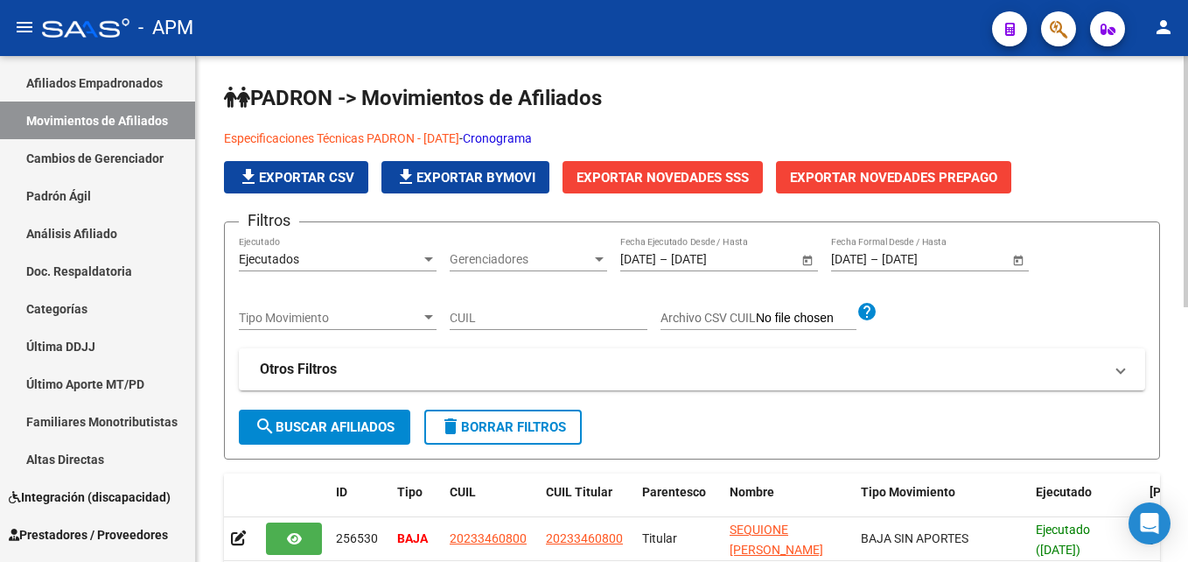
click at [386, 420] on span "search Buscar Afiliados" at bounding box center [325, 427] width 140 height 16
click at [729, 182] on span "Exportar Novedades SSS" at bounding box center [663, 178] width 172 height 16
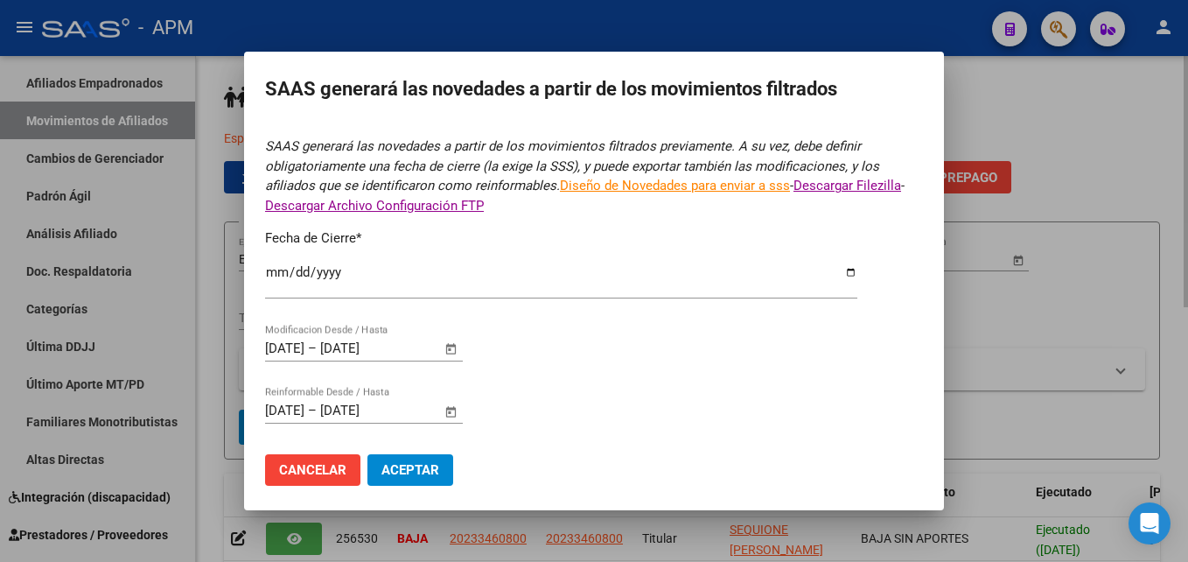
type input "[DATE]"
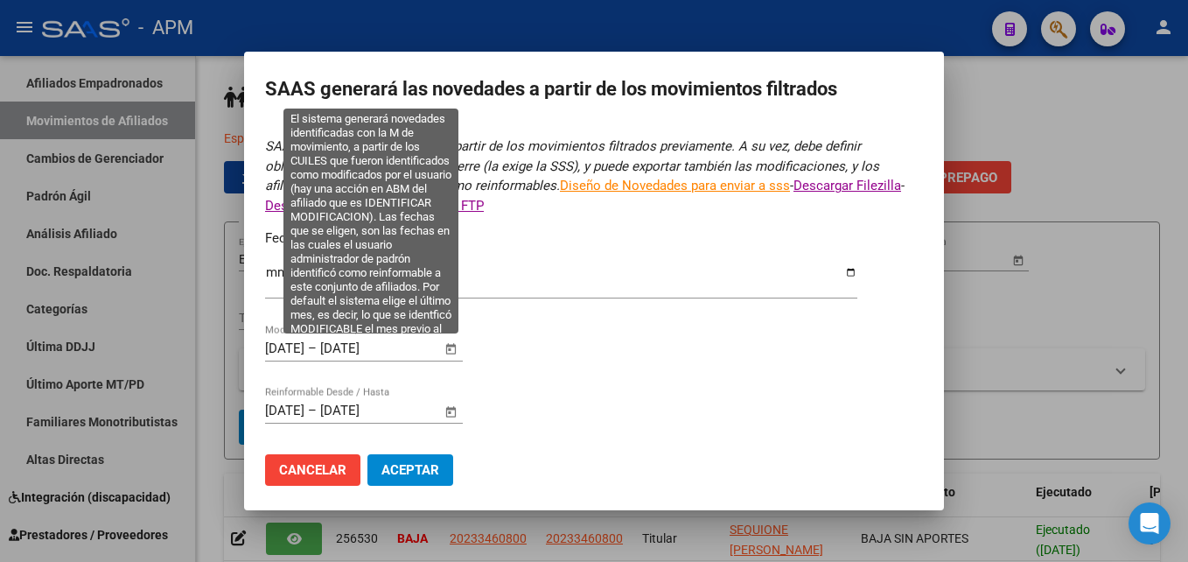
click at [449, 358] on span "Open calendar" at bounding box center [452, 349] width 42 height 42
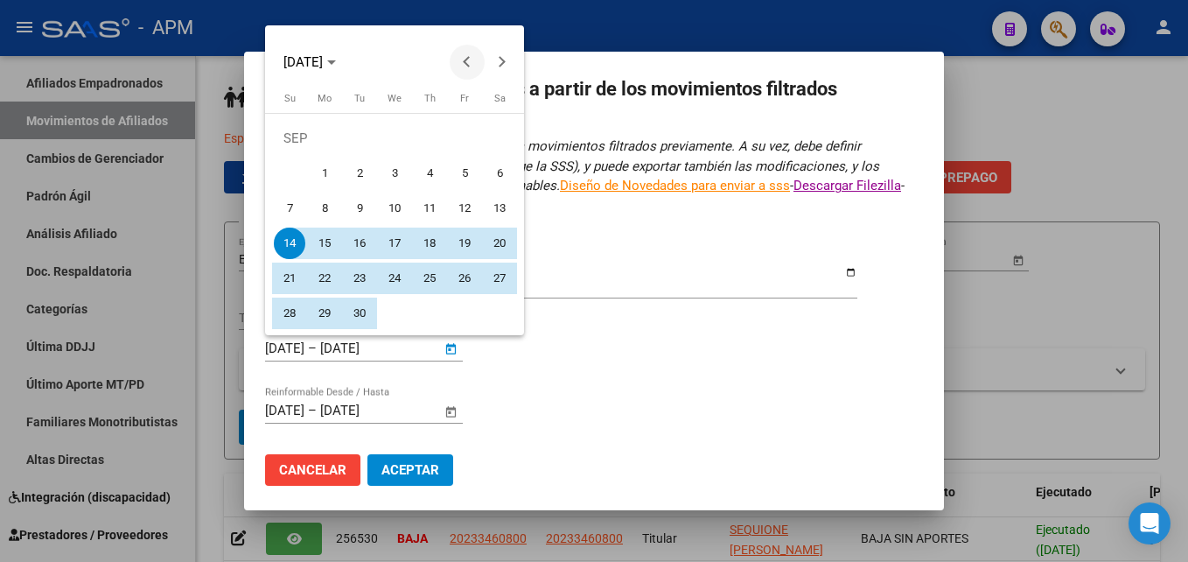
click at [467, 60] on button "Previous month" at bounding box center [467, 62] width 35 height 35
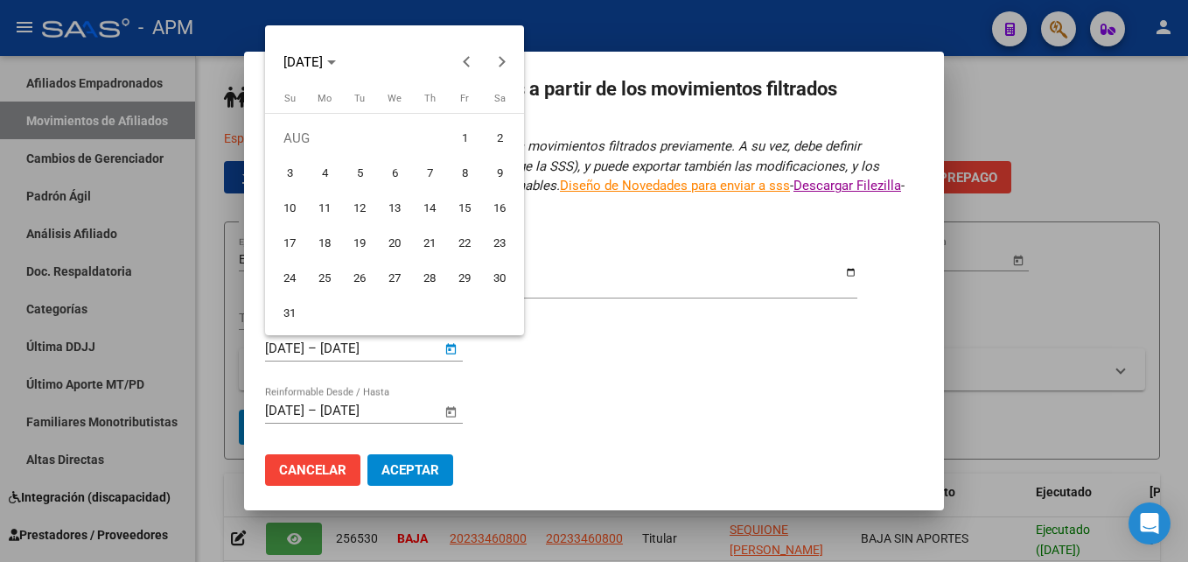
click at [459, 138] on span "1" at bounding box center [465, 139] width 32 height 32
type input "[DATE]"
click at [499, 71] on span "Next month" at bounding box center [502, 62] width 35 height 35
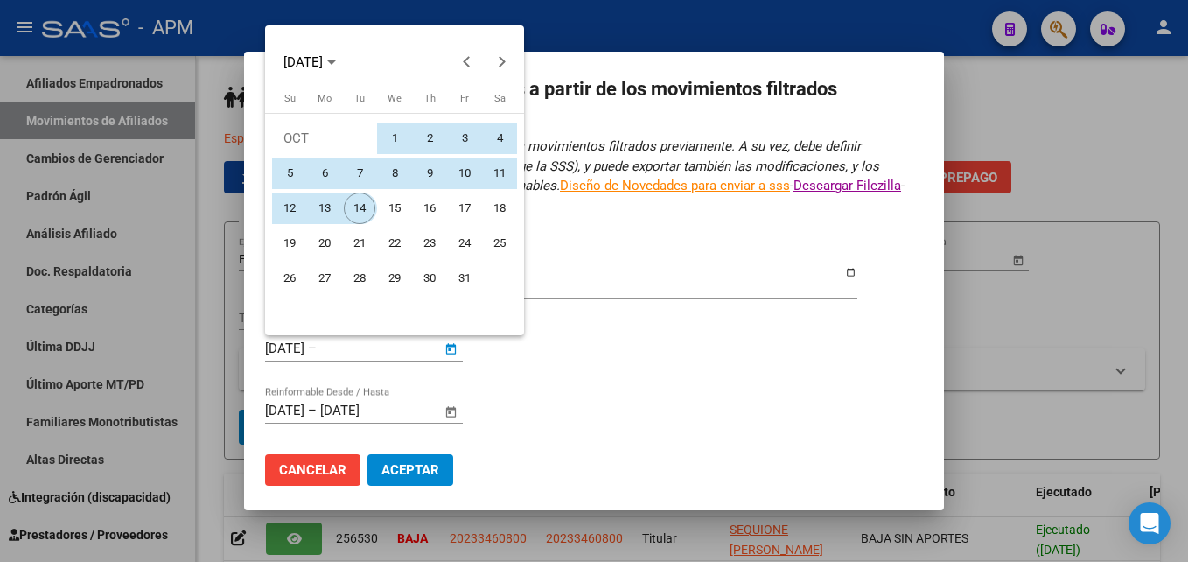
click at [355, 210] on span "14" at bounding box center [360, 209] width 32 height 32
type input "[DATE]"
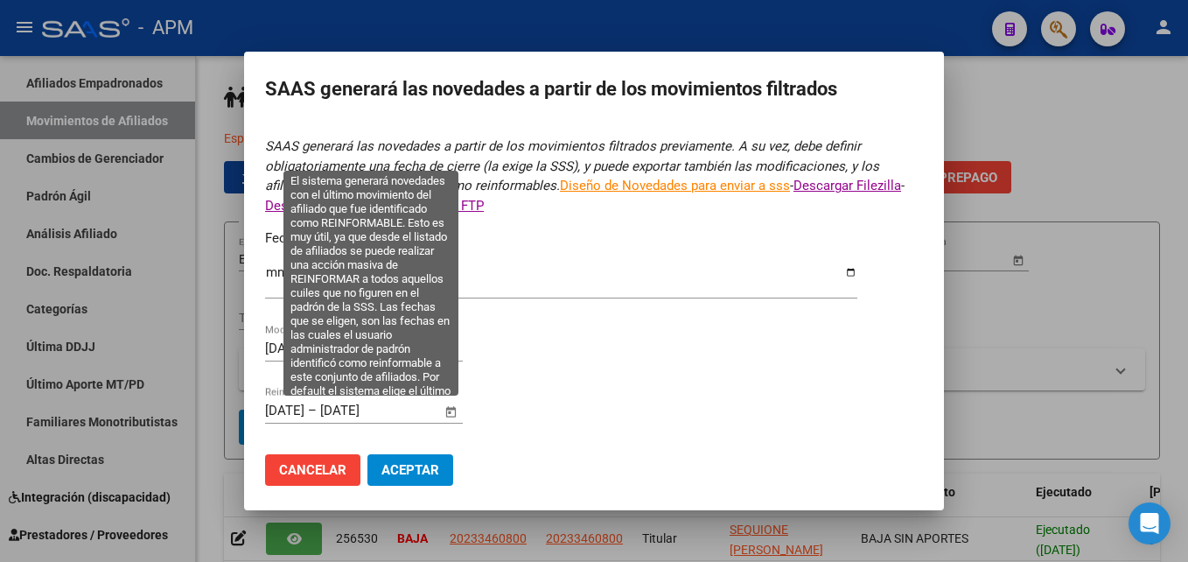
click at [456, 416] on span "Open calendar" at bounding box center [452, 411] width 42 height 42
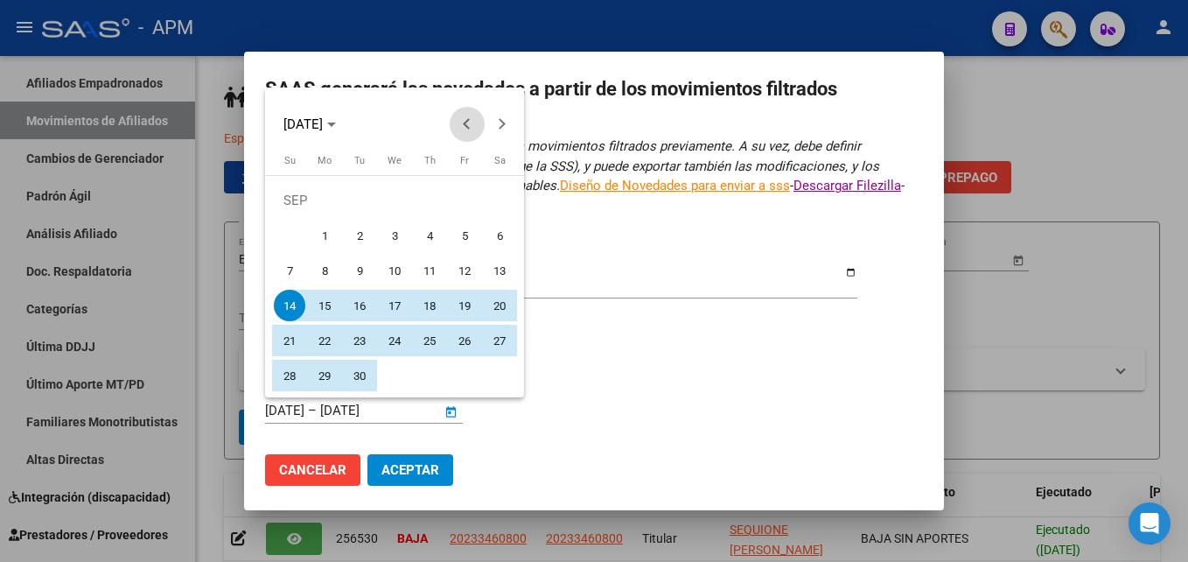
click at [462, 111] on span "Previous month" at bounding box center [467, 124] width 35 height 35
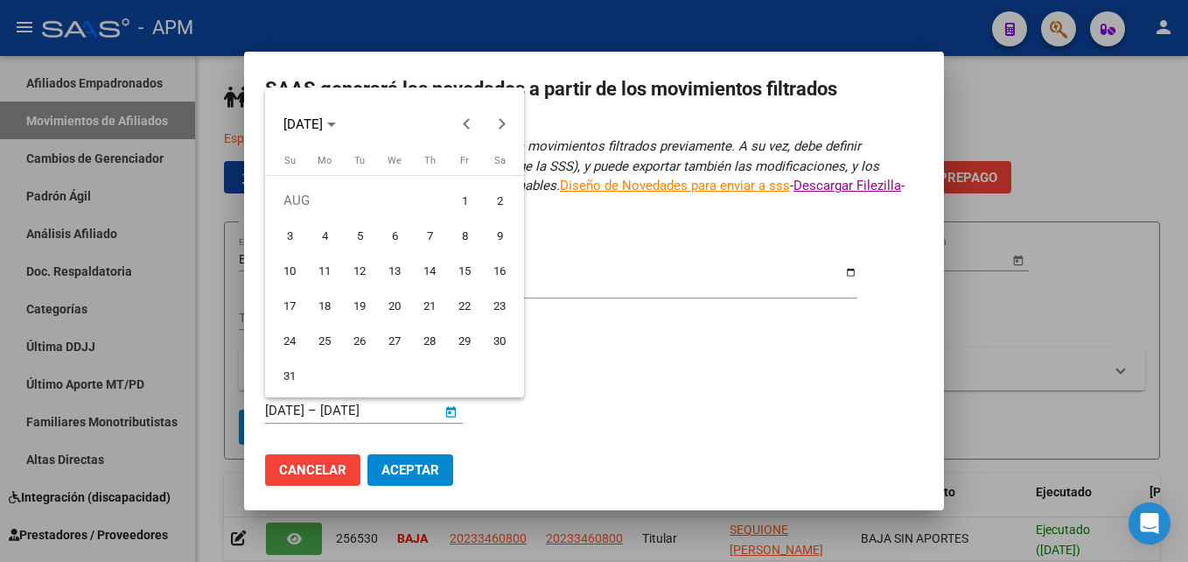
click at [459, 204] on span "1" at bounding box center [465, 201] width 32 height 32
type input "[DATE]"
click at [513, 123] on span "Next month" at bounding box center [502, 124] width 35 height 35
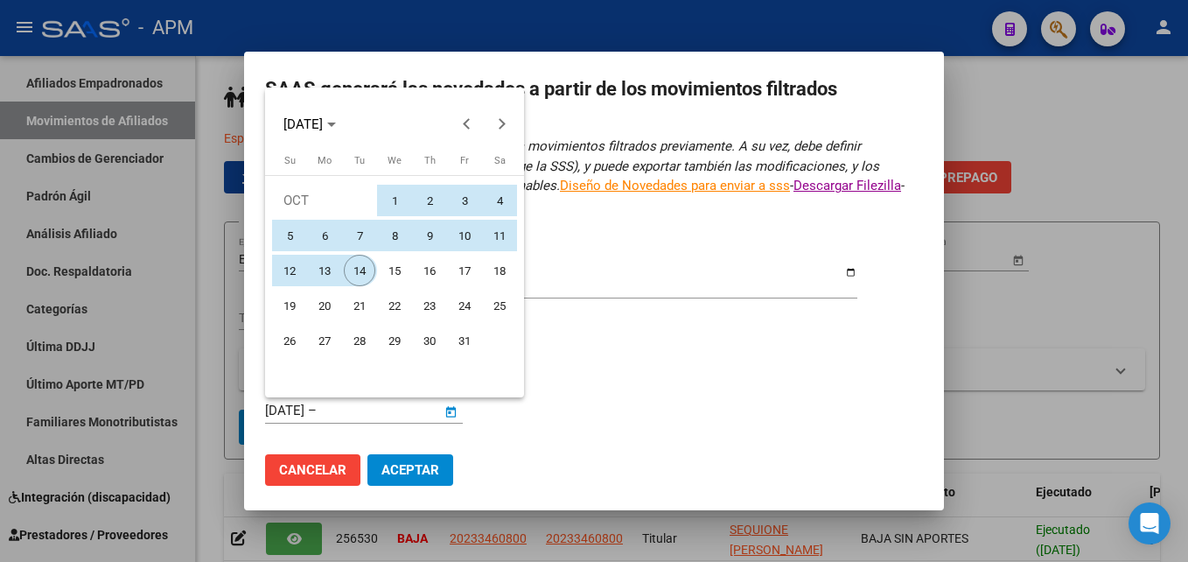
click at [358, 268] on span "14" at bounding box center [360, 271] width 32 height 32
type input "[DATE]"
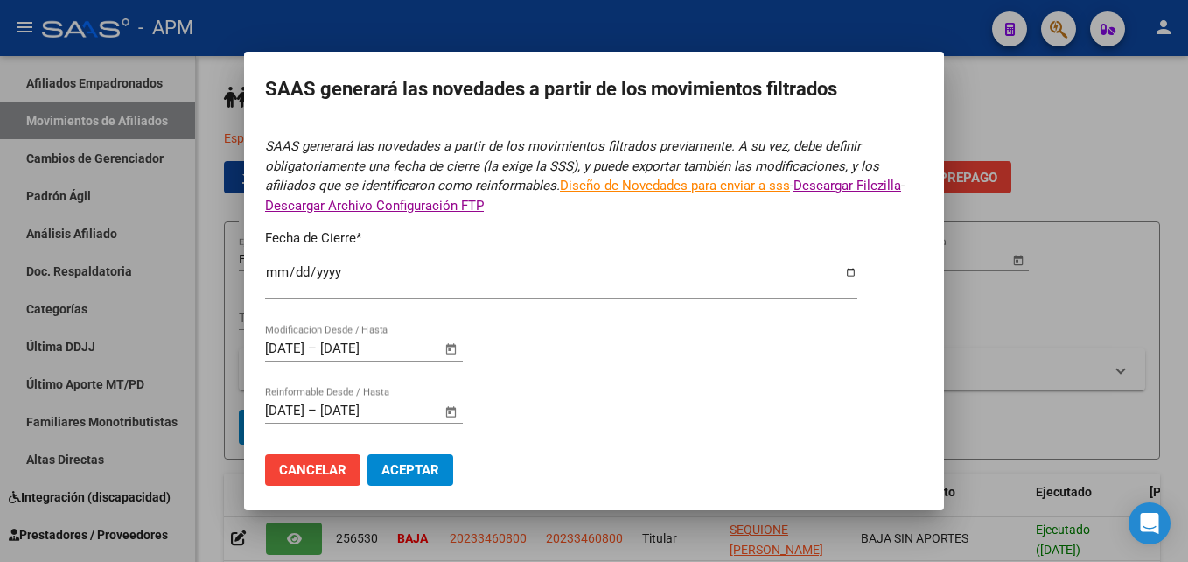
click at [413, 465] on span "Aceptar" at bounding box center [411, 470] width 58 height 16
